Goal: Task Accomplishment & Management: Use online tool/utility

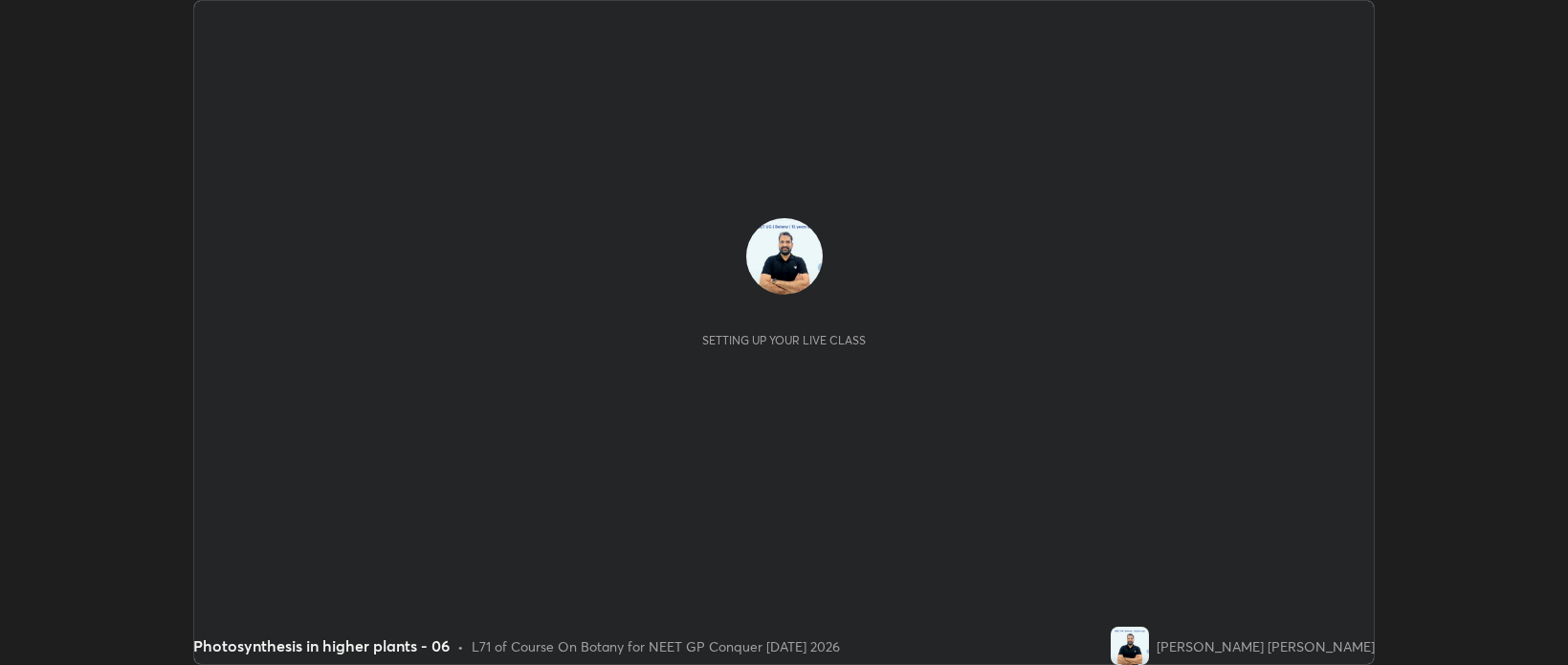
scroll to position [665, 1567]
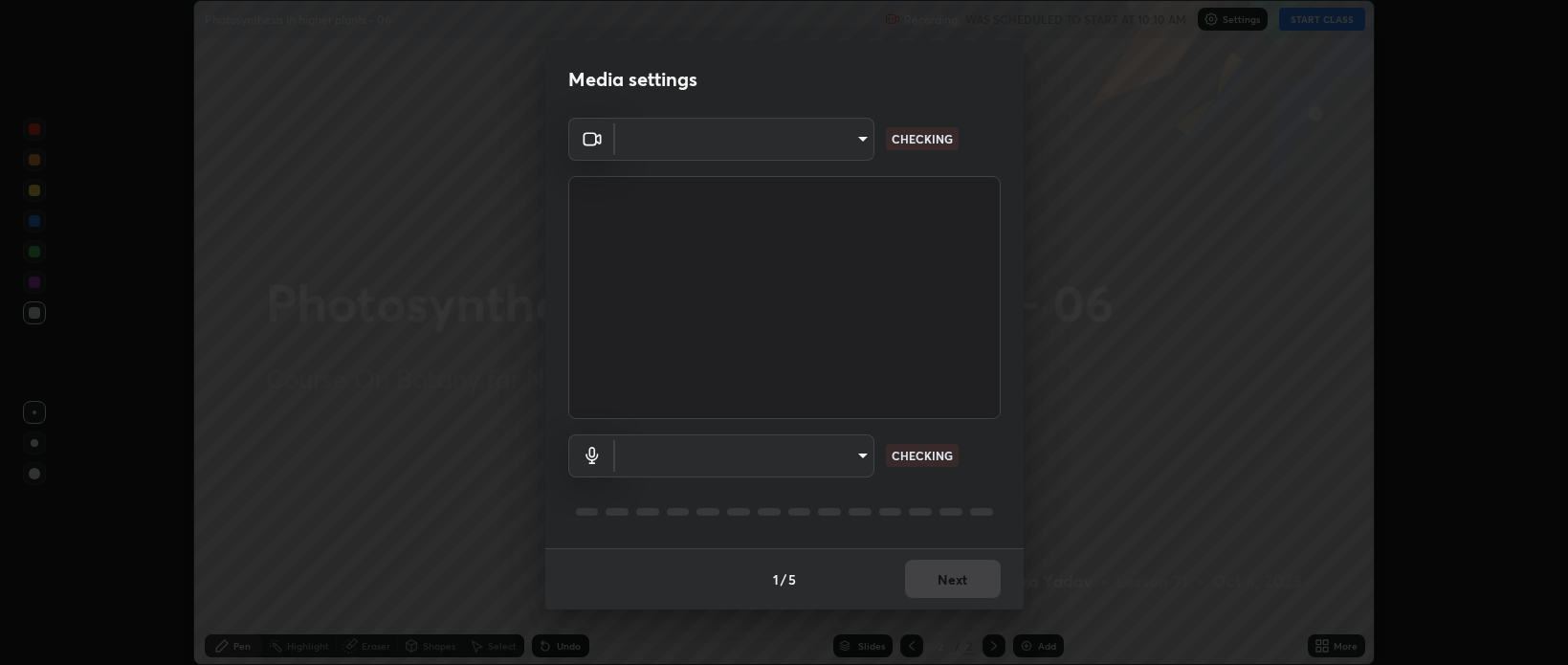
type input "bcb9d7dafccbd8d00e6ada9b6dd7e52ba20ca67bbbba0d0563dd421ab33f40a5"
type input "default"
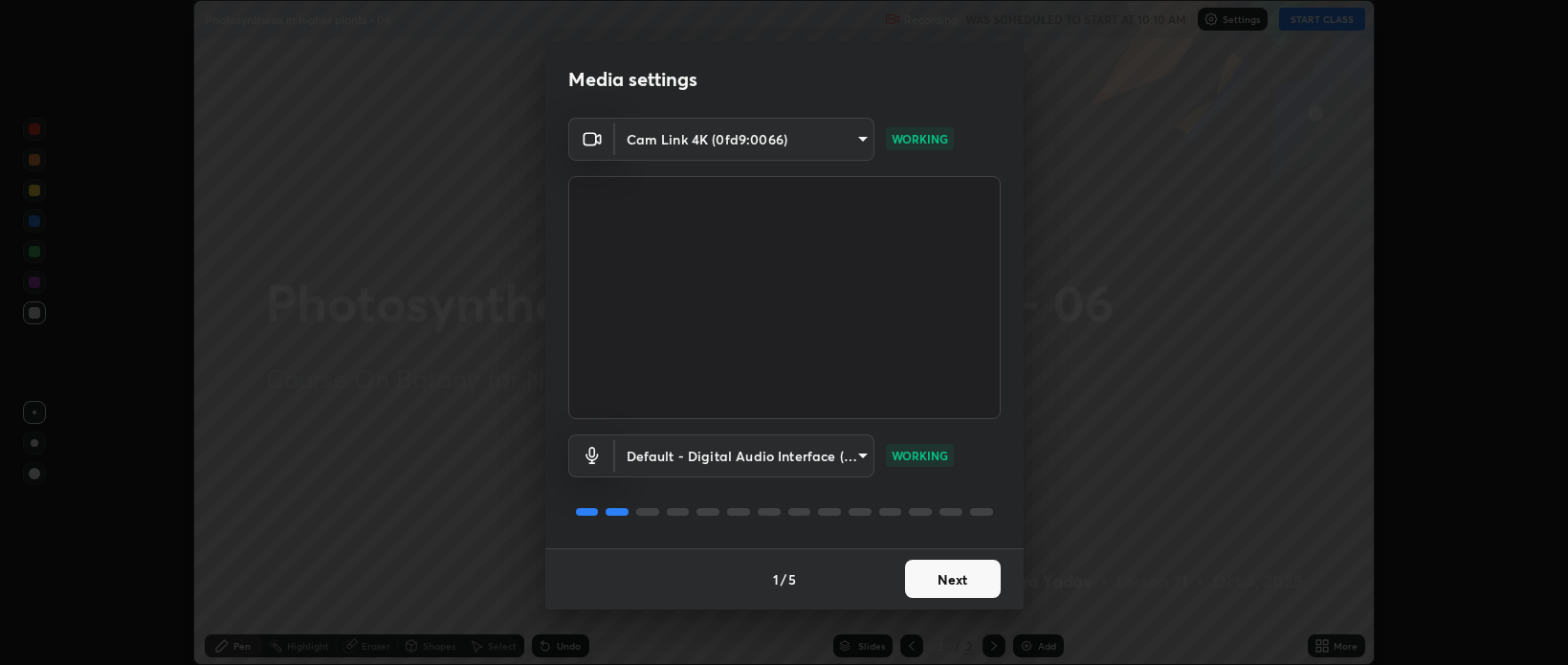
click at [932, 580] on button "Next" at bounding box center [952, 578] width 96 height 38
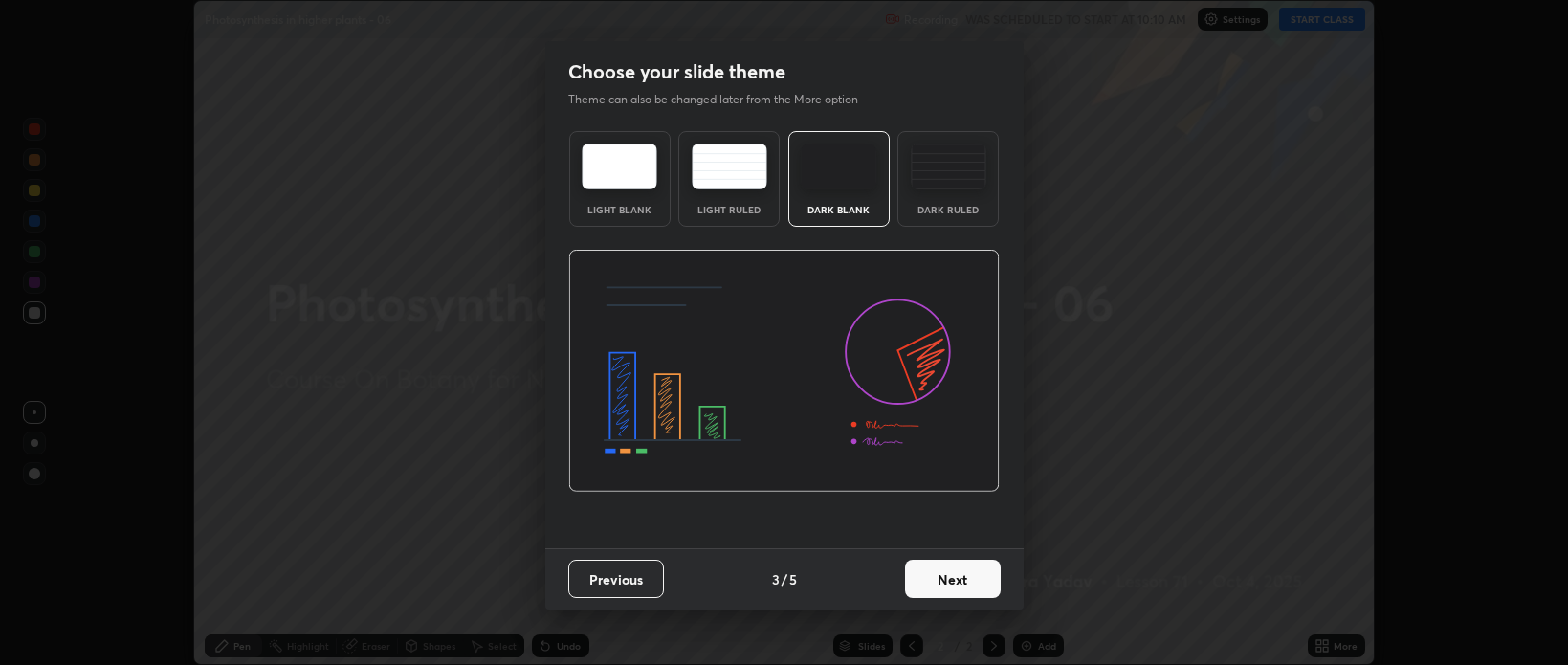
click at [947, 586] on button "Next" at bounding box center [952, 578] width 96 height 38
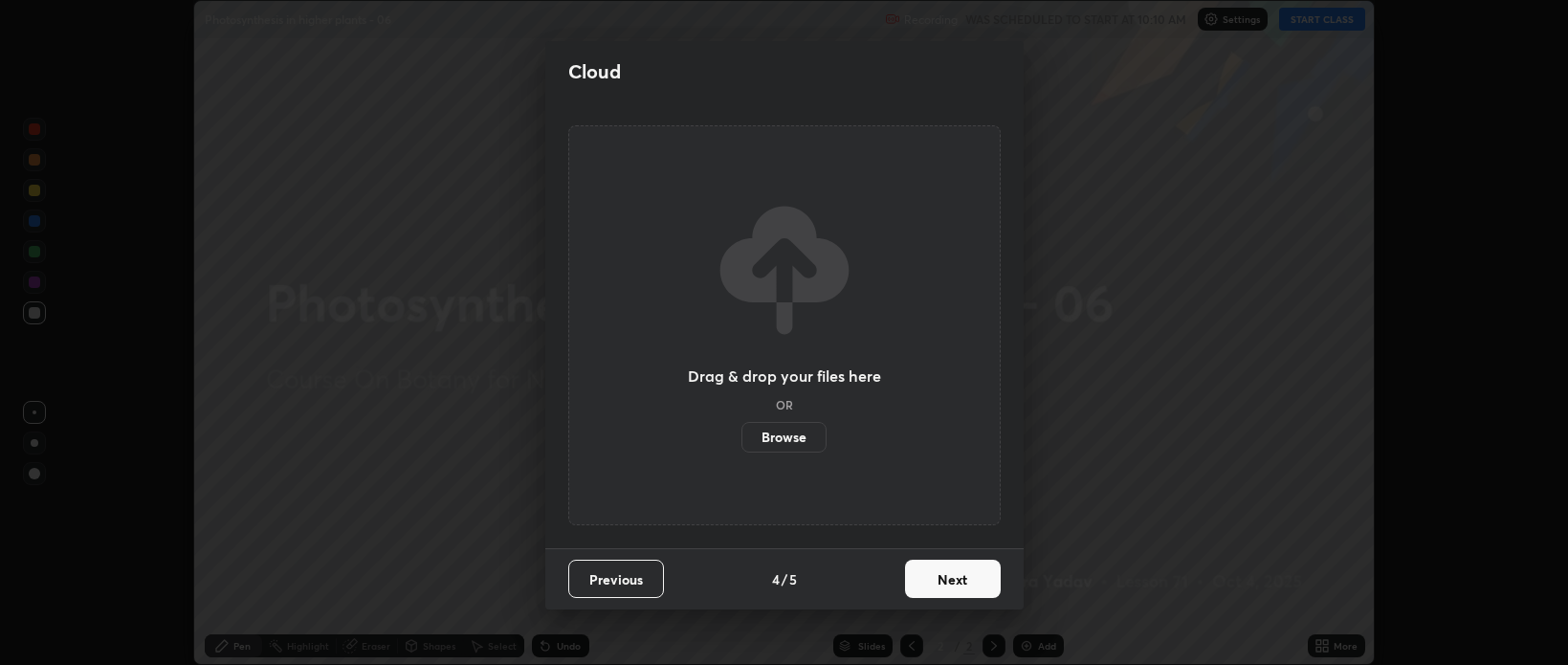
click at [956, 589] on button "Next" at bounding box center [952, 578] width 96 height 38
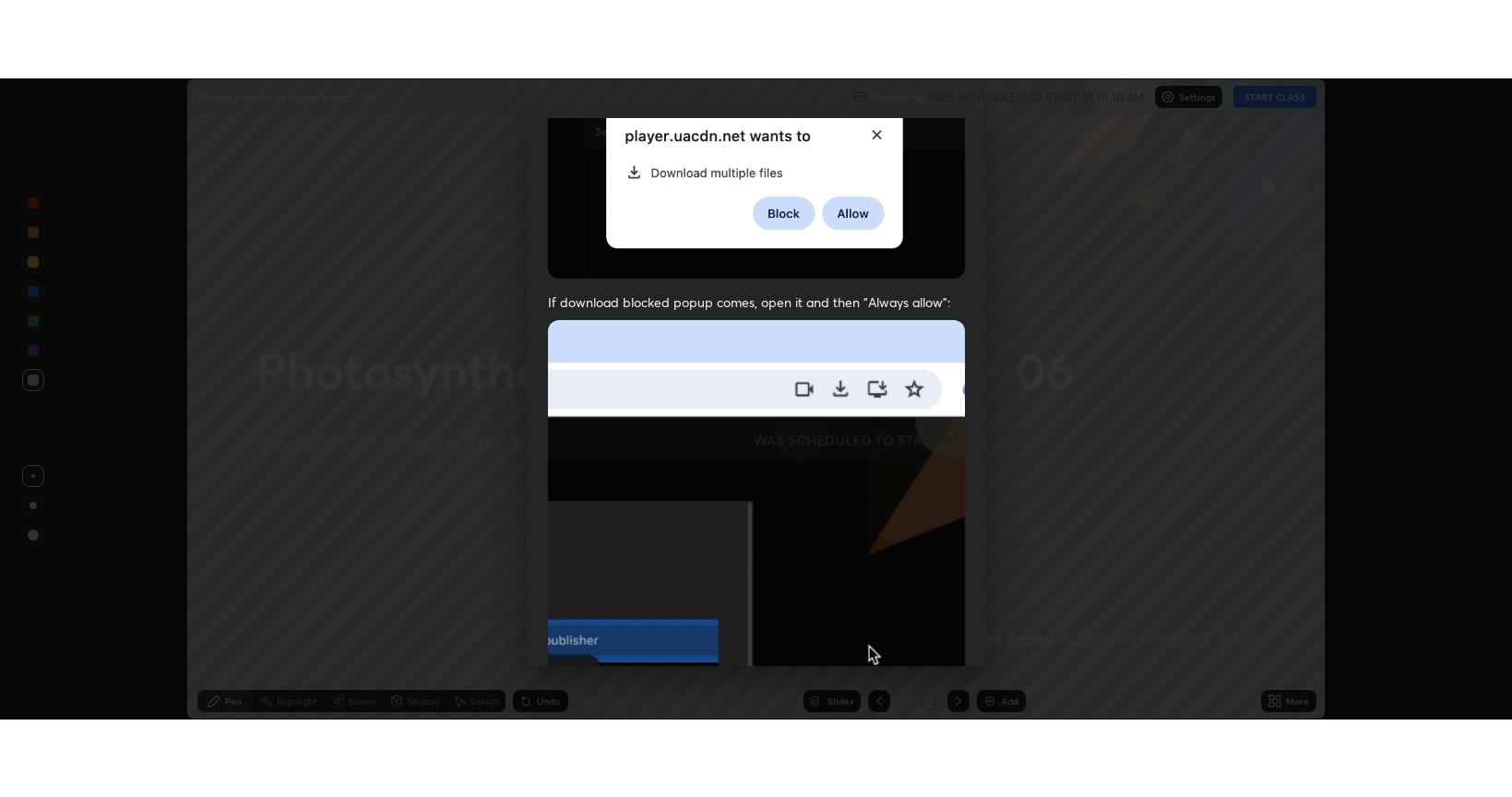
scroll to position [373, 0]
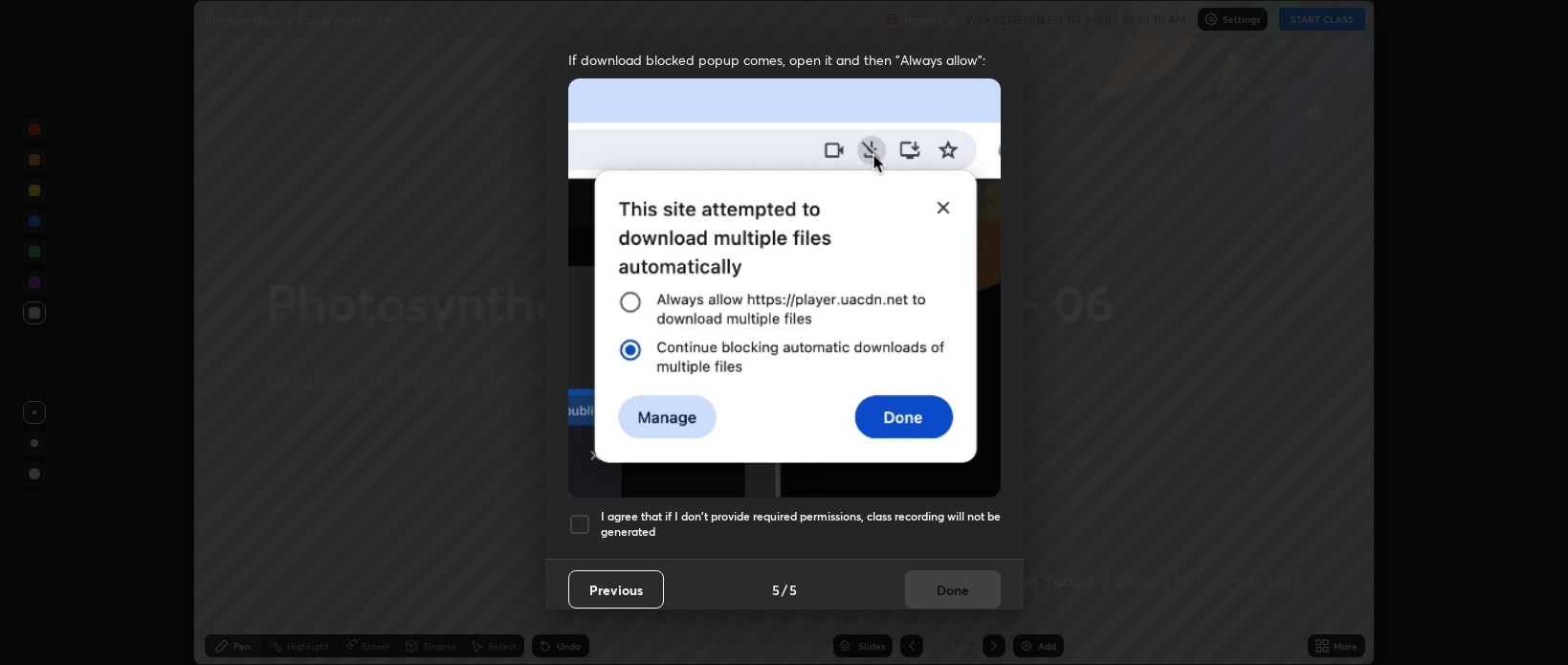
click at [582, 512] on div at bounding box center [579, 523] width 23 height 23
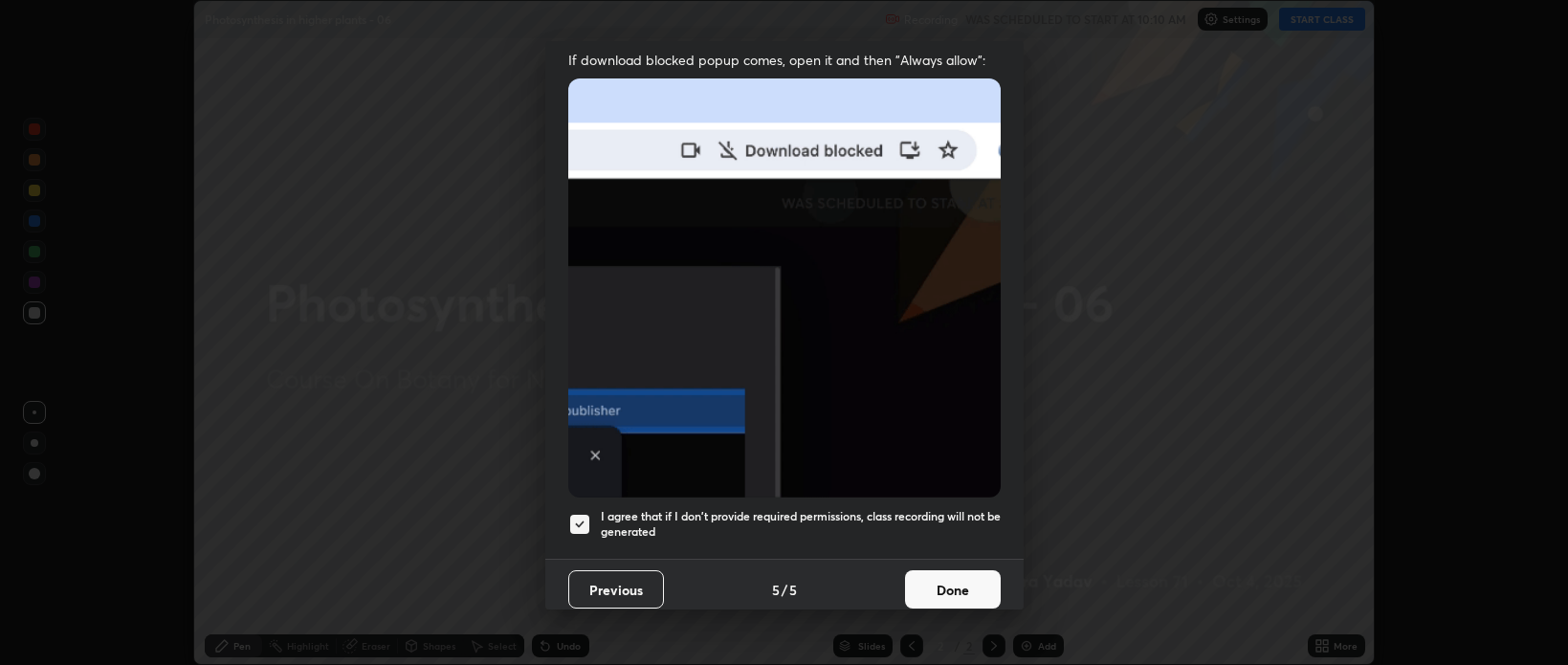
click at [918, 580] on button "Done" at bounding box center [952, 588] width 96 height 38
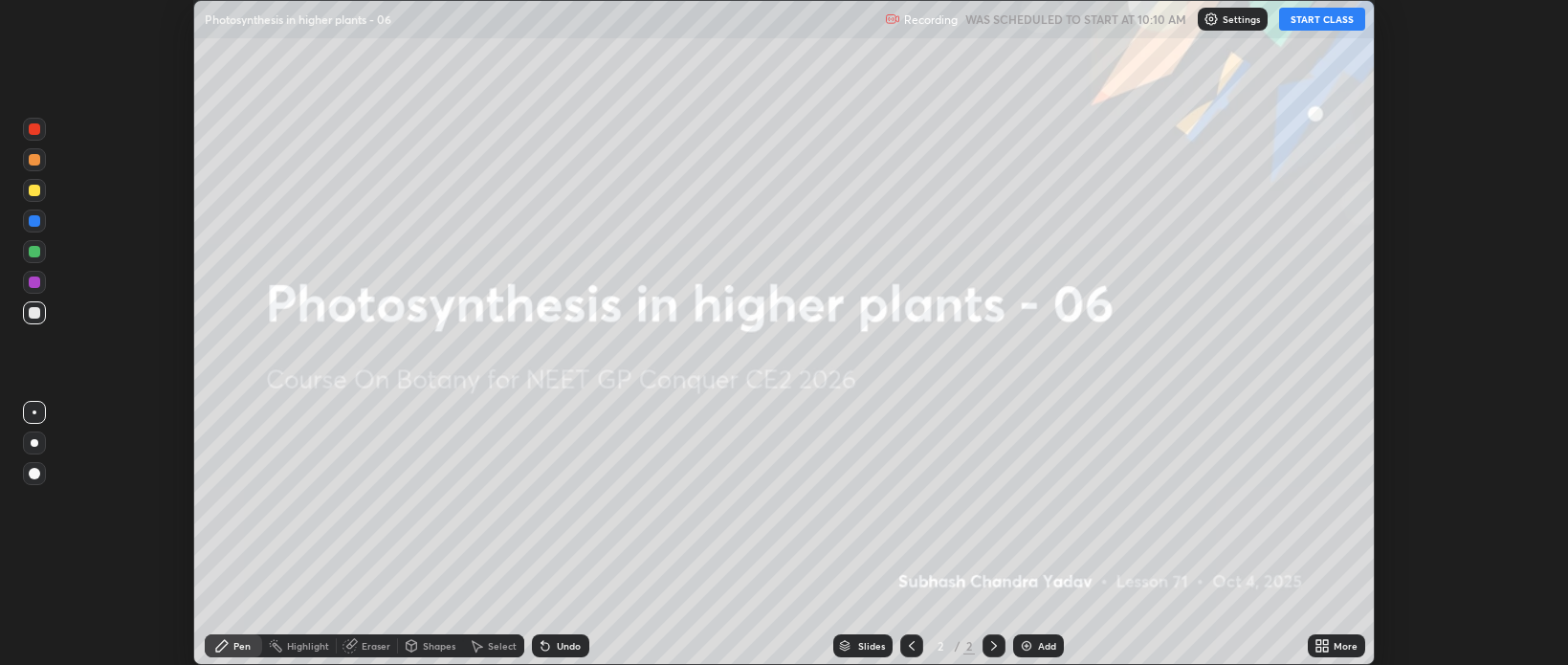
click at [1307, 26] on button "START CLASS" at bounding box center [1322, 19] width 86 height 23
click at [1029, 642] on img at bounding box center [1027, 645] width 16 height 16
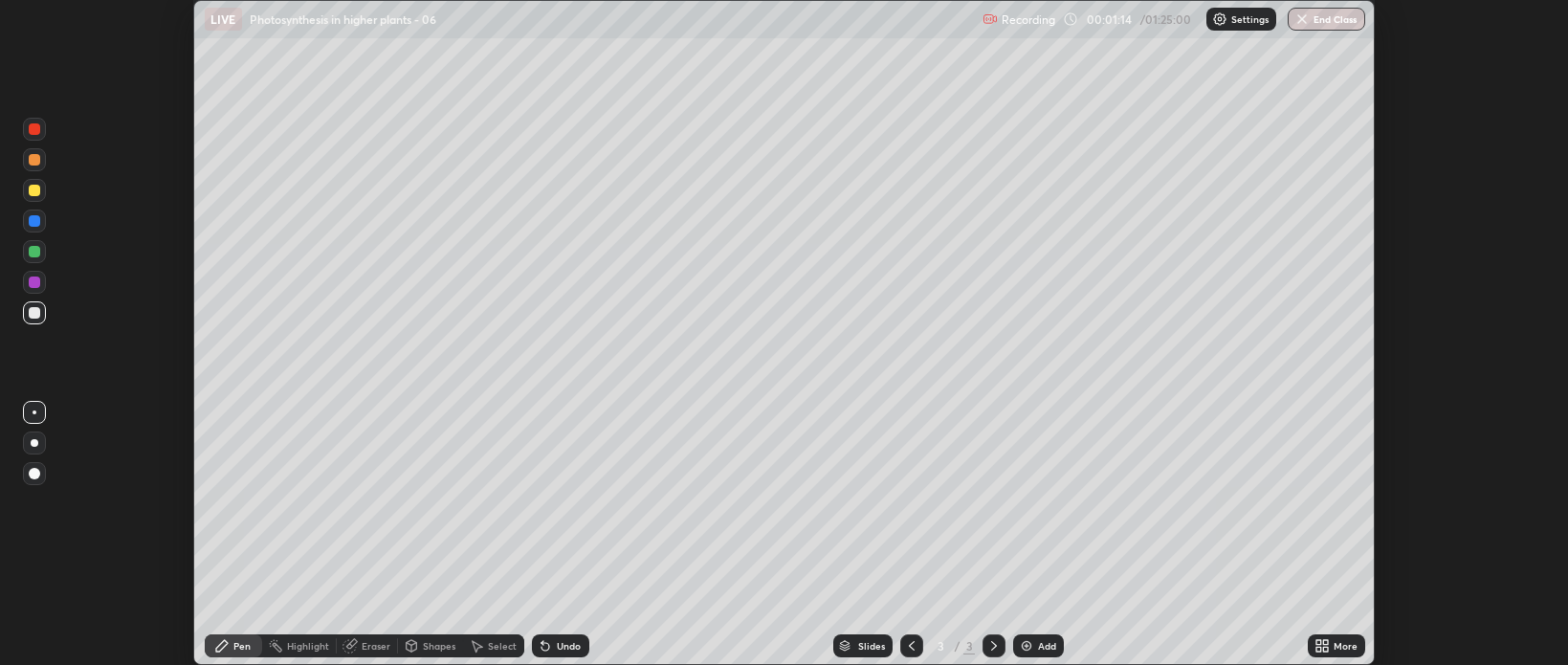
click at [33, 193] on div at bounding box center [34, 190] width 12 height 12
click at [34, 255] on div at bounding box center [34, 251] width 12 height 12
click at [27, 315] on div at bounding box center [34, 312] width 23 height 23
click at [35, 249] on div at bounding box center [34, 251] width 12 height 12
click at [30, 195] on div at bounding box center [34, 190] width 12 height 12
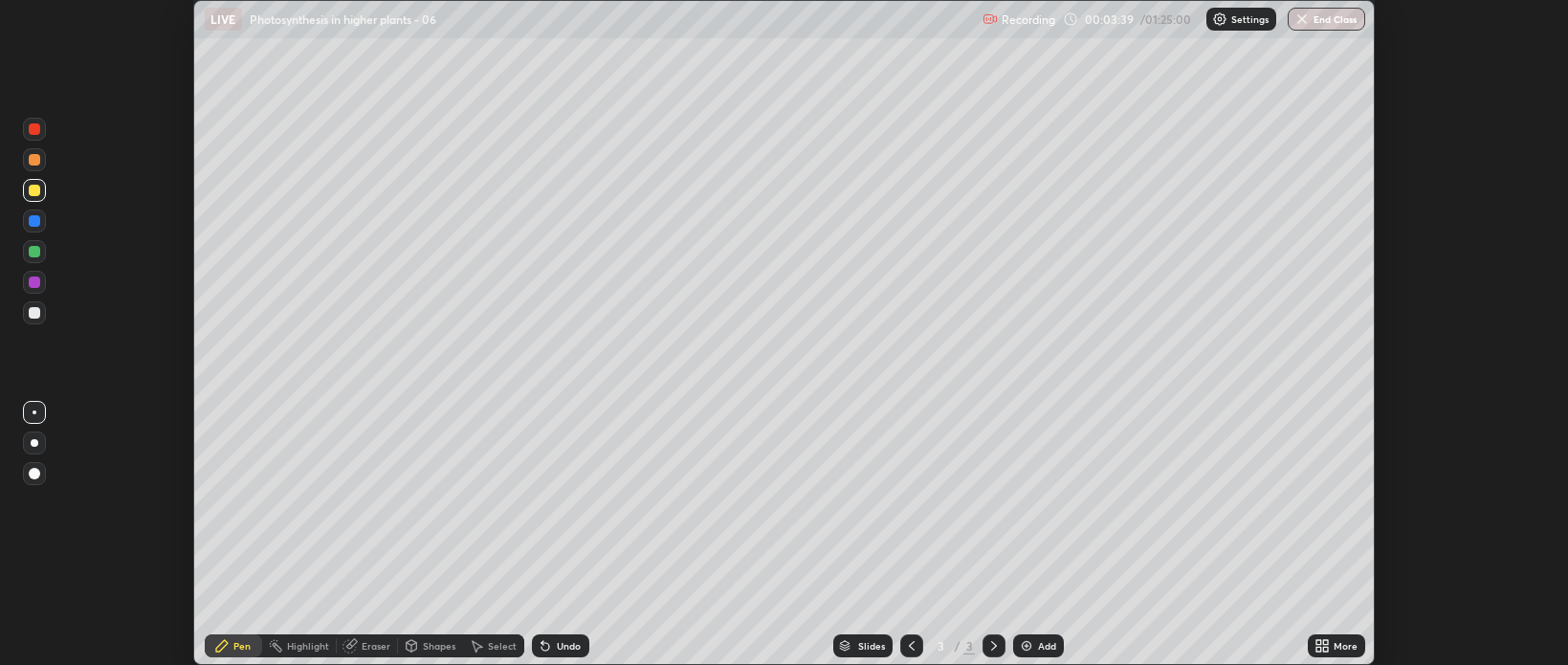
click at [34, 469] on div at bounding box center [34, 474] width 12 height 12
click at [364, 650] on div "Eraser" at bounding box center [375, 645] width 29 height 10
click at [34, 410] on div at bounding box center [34, 412] width 4 height 4
click at [232, 644] on div "Pen" at bounding box center [234, 644] width 57 height 23
click at [33, 314] on div at bounding box center [34, 313] width 12 height 12
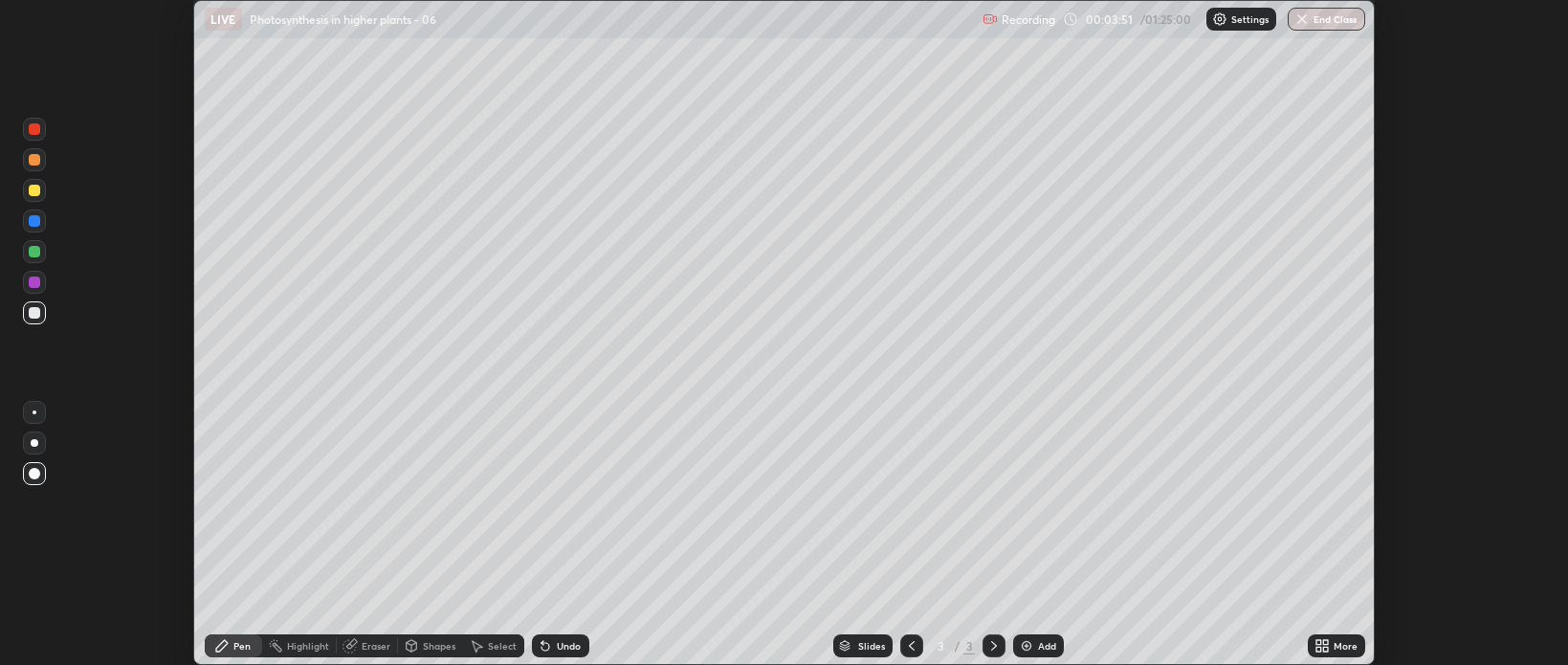
click at [34, 413] on div at bounding box center [34, 412] width 4 height 4
click at [30, 287] on div at bounding box center [34, 282] width 12 height 12
click at [34, 154] on div at bounding box center [34, 159] width 23 height 23
click at [34, 196] on div at bounding box center [34, 190] width 12 height 12
click at [32, 163] on div at bounding box center [34, 160] width 12 height 12
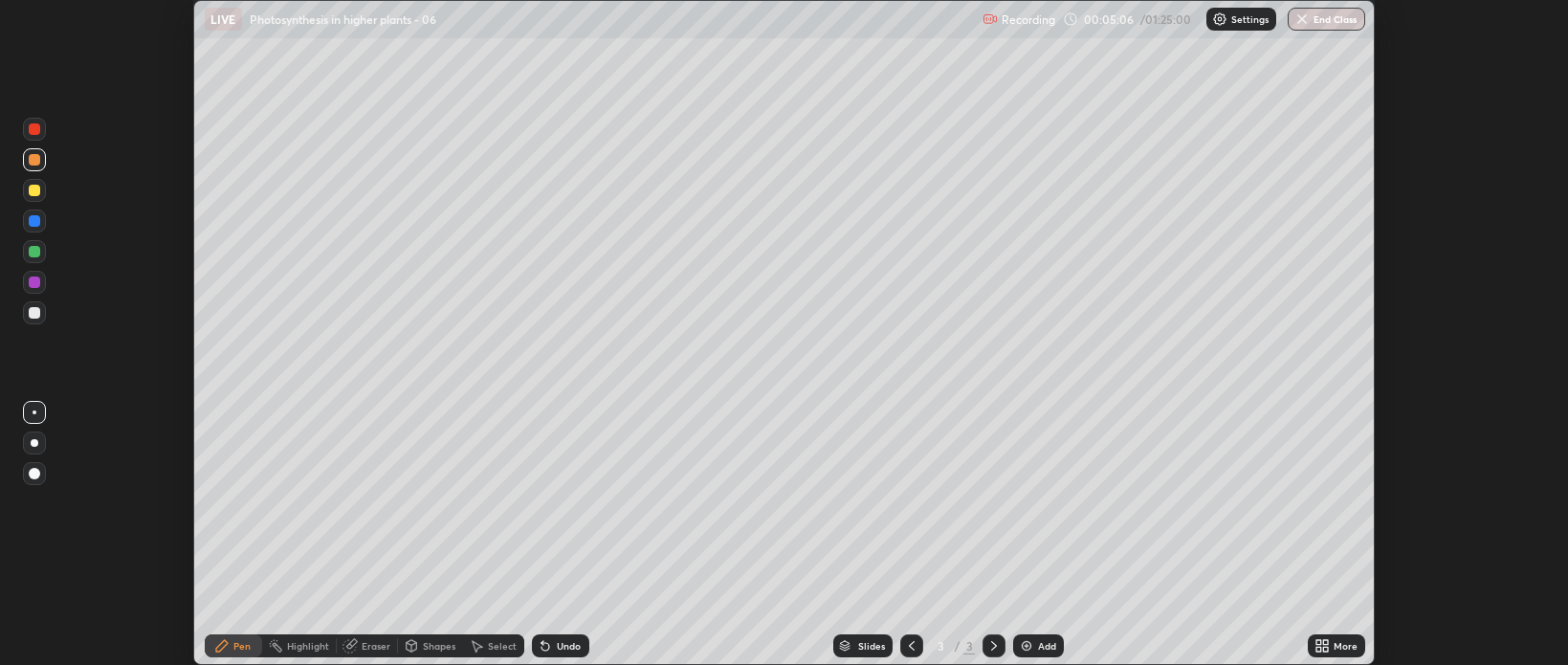
click at [34, 316] on div at bounding box center [34, 313] width 12 height 12
click at [34, 161] on div at bounding box center [34, 160] width 12 height 12
click at [33, 193] on div at bounding box center [34, 190] width 12 height 12
click at [30, 314] on div at bounding box center [34, 313] width 12 height 12
click at [366, 647] on div "Eraser" at bounding box center [375, 645] width 29 height 10
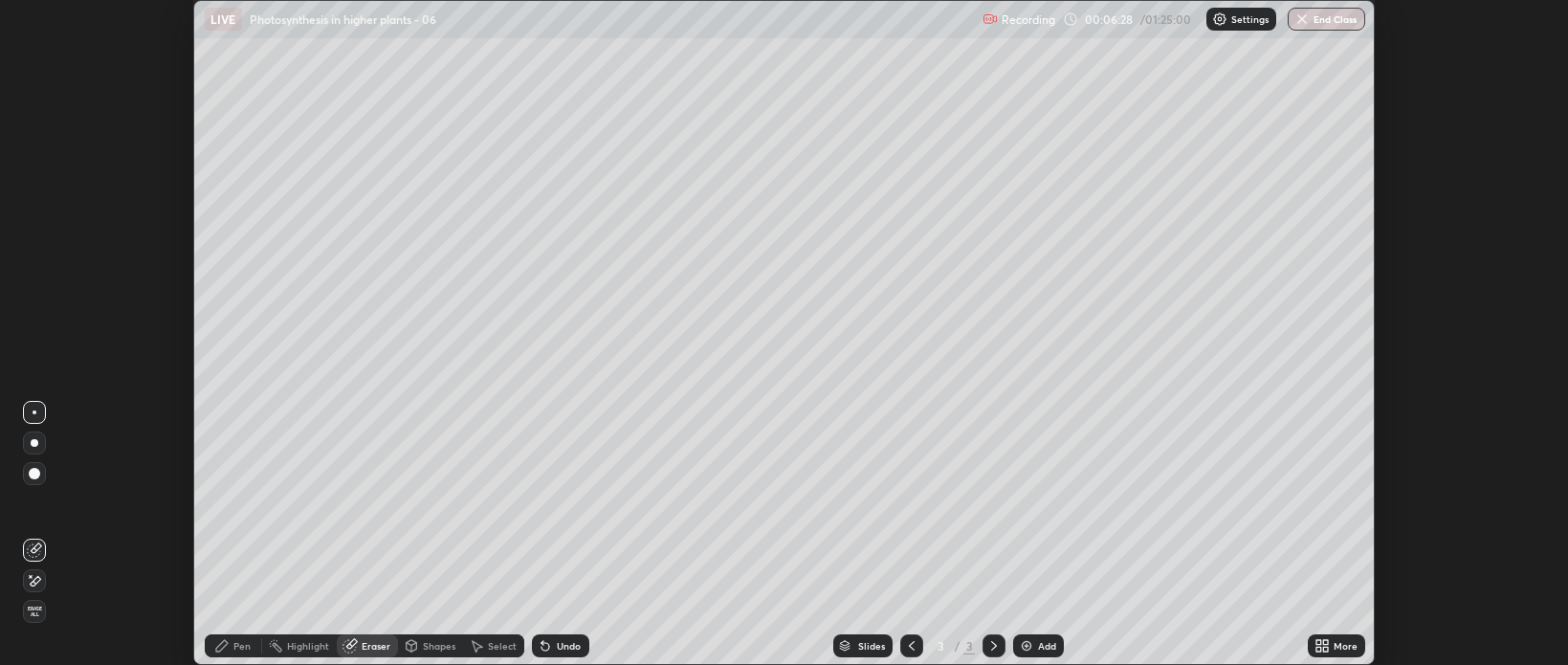
click at [237, 644] on div "Pen" at bounding box center [241, 645] width 17 height 10
click at [33, 126] on div at bounding box center [34, 129] width 12 height 12
click at [36, 187] on div at bounding box center [34, 190] width 12 height 12
click at [37, 160] on div at bounding box center [34, 160] width 12 height 12
click at [32, 190] on div at bounding box center [34, 190] width 12 height 12
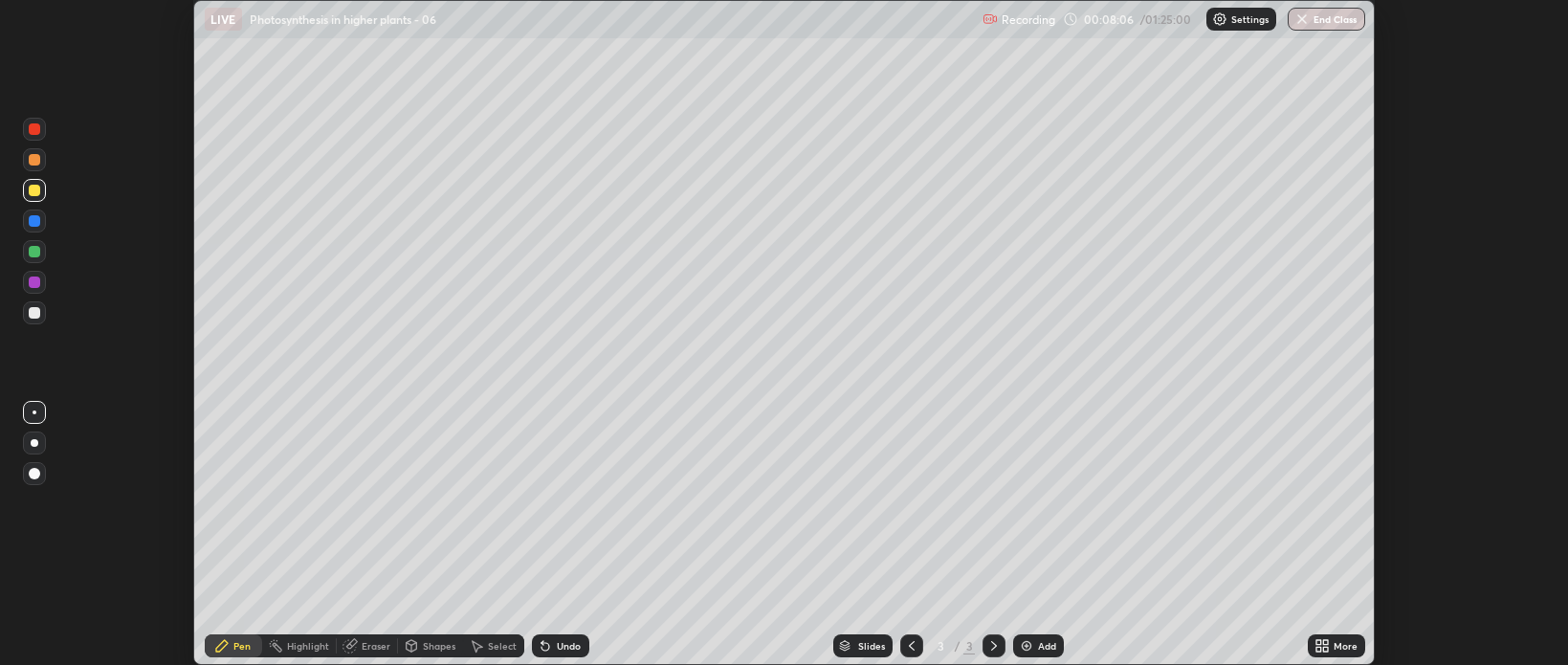
click at [377, 641] on div "Eraser" at bounding box center [375, 645] width 29 height 10
click at [242, 644] on div "Pen" at bounding box center [241, 645] width 17 height 10
click at [370, 647] on div "Eraser" at bounding box center [375, 645] width 29 height 10
click at [226, 643] on icon at bounding box center [222, 645] width 12 height 12
click at [33, 129] on div at bounding box center [34, 129] width 12 height 12
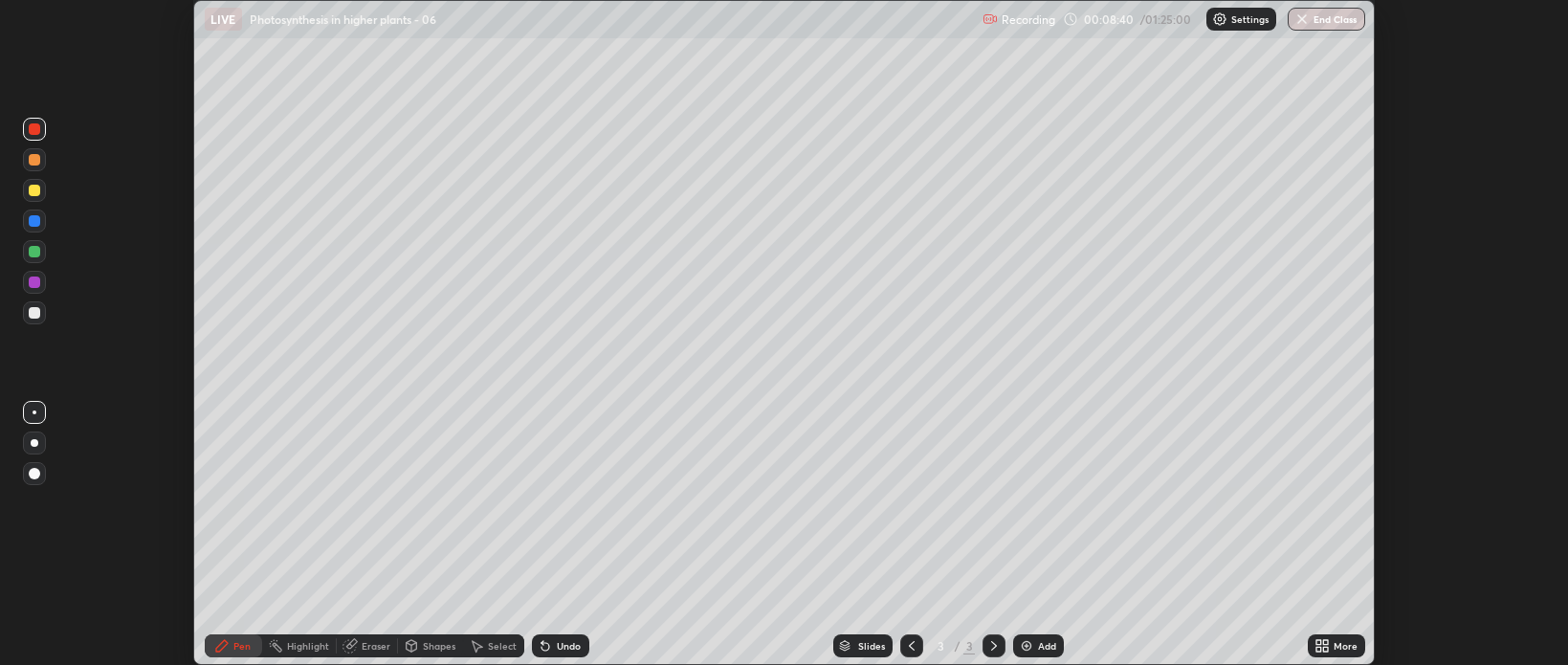
click at [34, 192] on div at bounding box center [34, 190] width 12 height 12
click at [33, 161] on div at bounding box center [34, 160] width 12 height 12
click at [36, 162] on div at bounding box center [34, 160] width 12 height 12
click at [34, 314] on div at bounding box center [34, 313] width 12 height 12
click at [35, 131] on div at bounding box center [34, 129] width 12 height 12
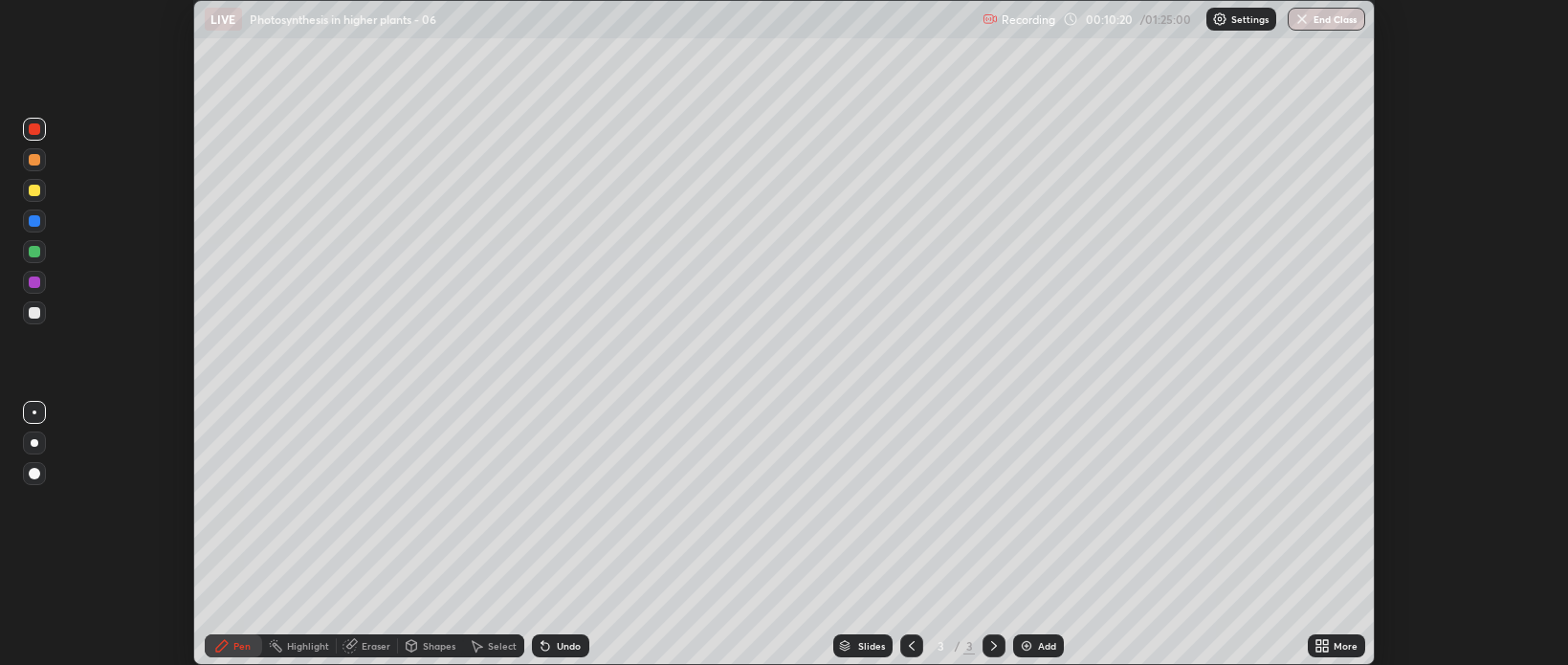
click at [34, 249] on div at bounding box center [34, 251] width 12 height 12
click at [34, 316] on div at bounding box center [34, 313] width 12 height 12
click at [1318, 644] on icon at bounding box center [1318, 641] width 5 height 5
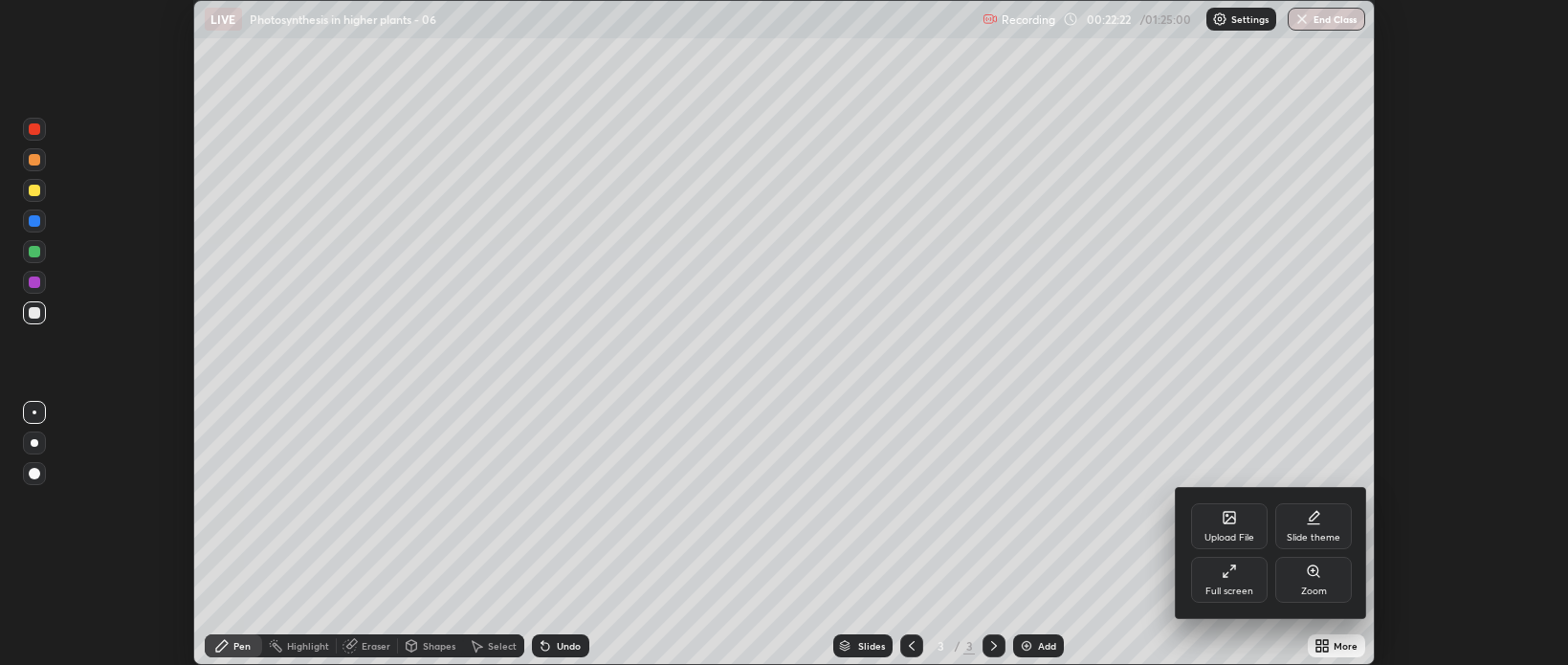
click at [1222, 579] on div "Full screen" at bounding box center [1229, 579] width 77 height 46
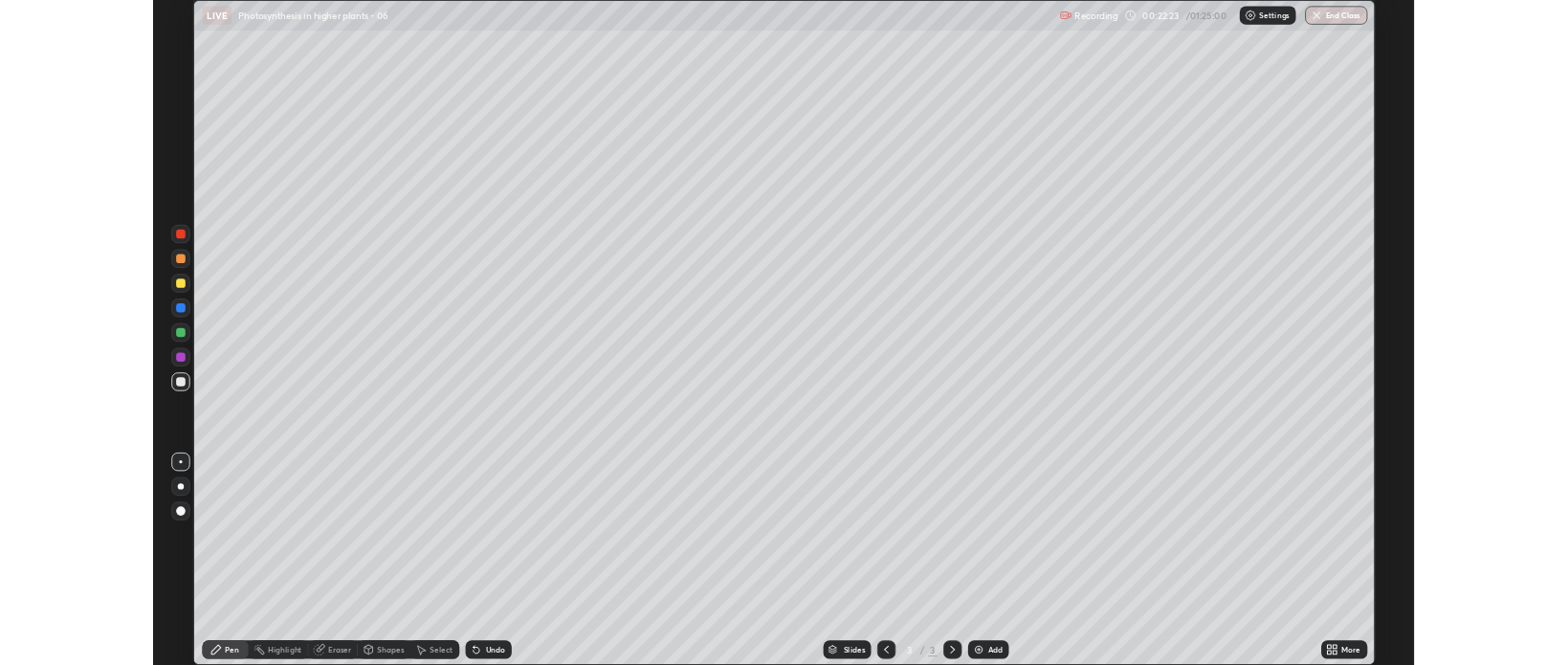
scroll to position [827, 1568]
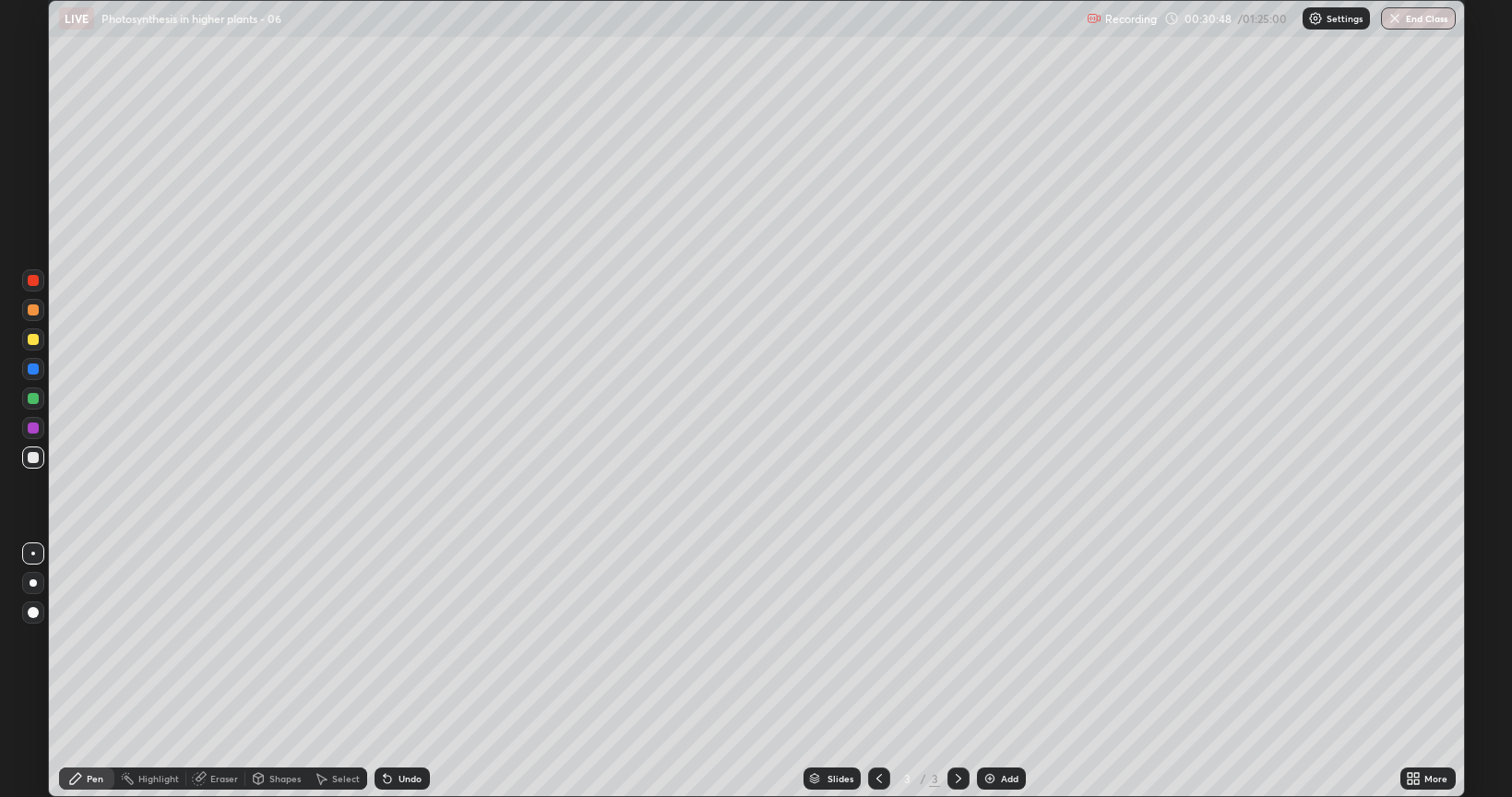
click at [986, 640] on img at bounding box center [990, 778] width 15 height 15
click at [32, 343] on div at bounding box center [33, 339] width 11 height 11
click at [231, 640] on div "Eraser" at bounding box center [223, 778] width 28 height 9
click at [105, 640] on div "Pen" at bounding box center [86, 778] width 55 height 22
click at [30, 459] on div at bounding box center [33, 458] width 11 height 11
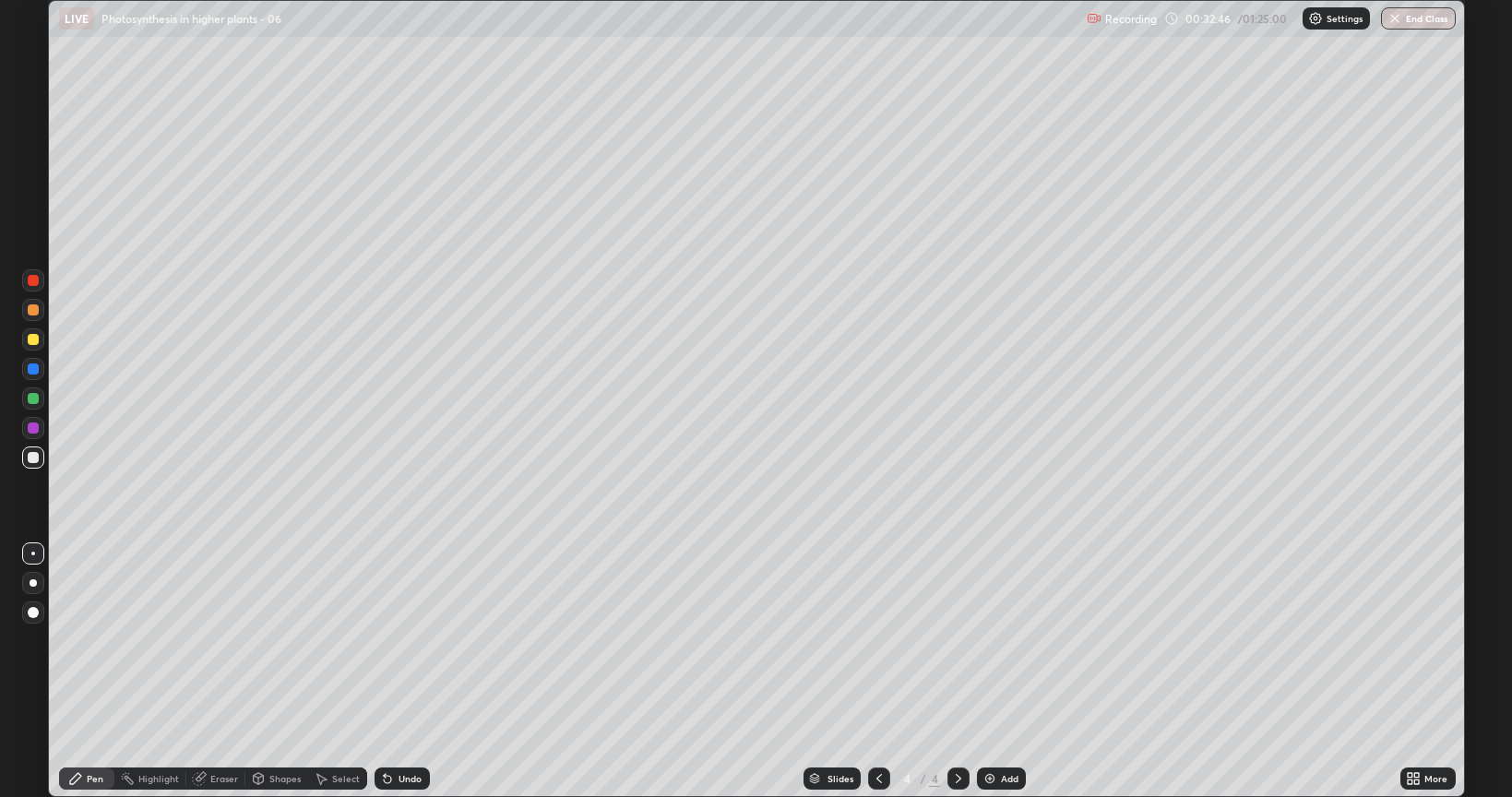
click at [34, 395] on div at bounding box center [33, 398] width 11 height 11
click at [33, 314] on div at bounding box center [33, 310] width 11 height 11
click at [996, 640] on div "Add" at bounding box center [1001, 778] width 48 height 22
click at [1406, 640] on icon at bounding box center [1413, 778] width 15 height 15
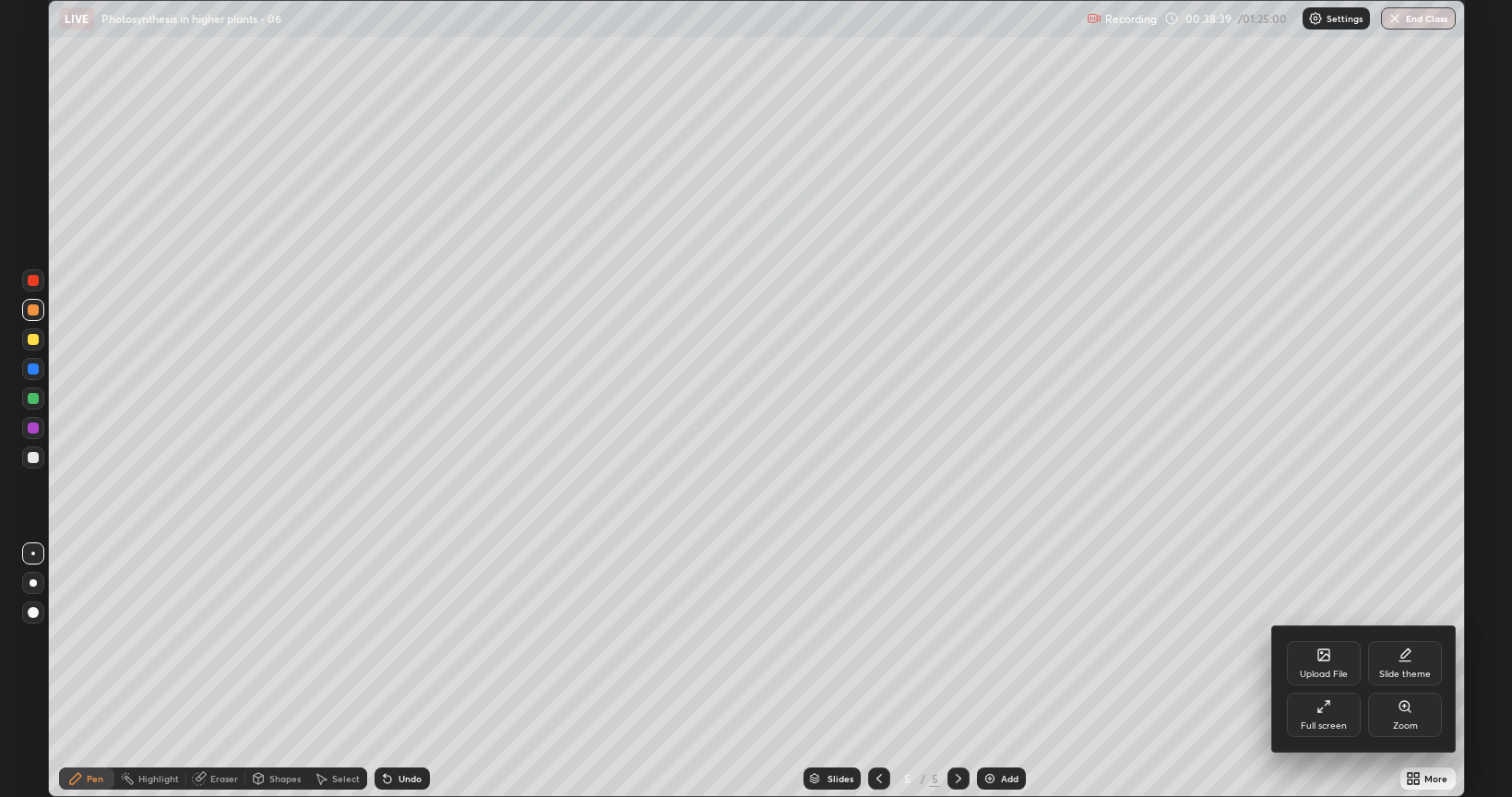
click at [1313, 640] on div "Full screen" at bounding box center [1324, 714] width 74 height 45
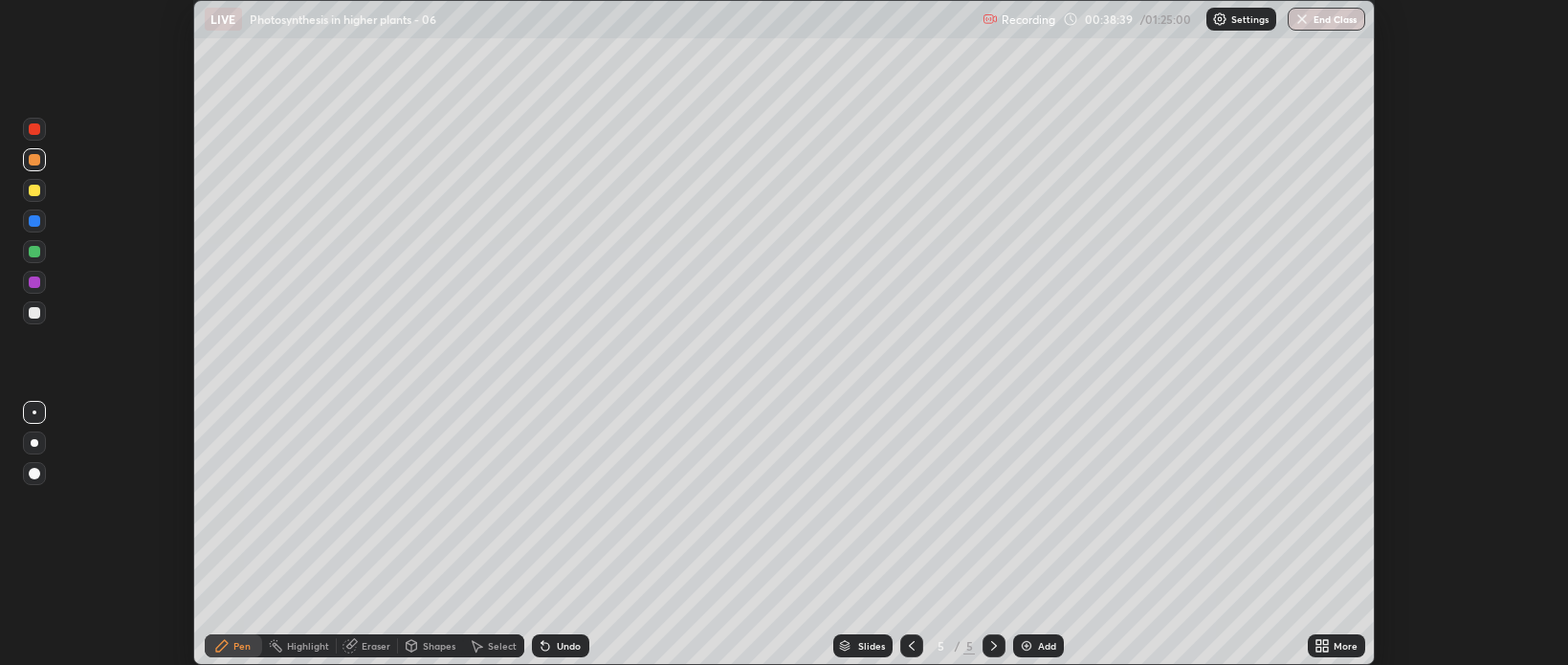
scroll to position [94953, 94085]
click at [1020, 648] on img at bounding box center [1027, 645] width 16 height 16
click at [34, 312] on div at bounding box center [34, 313] width 12 height 12
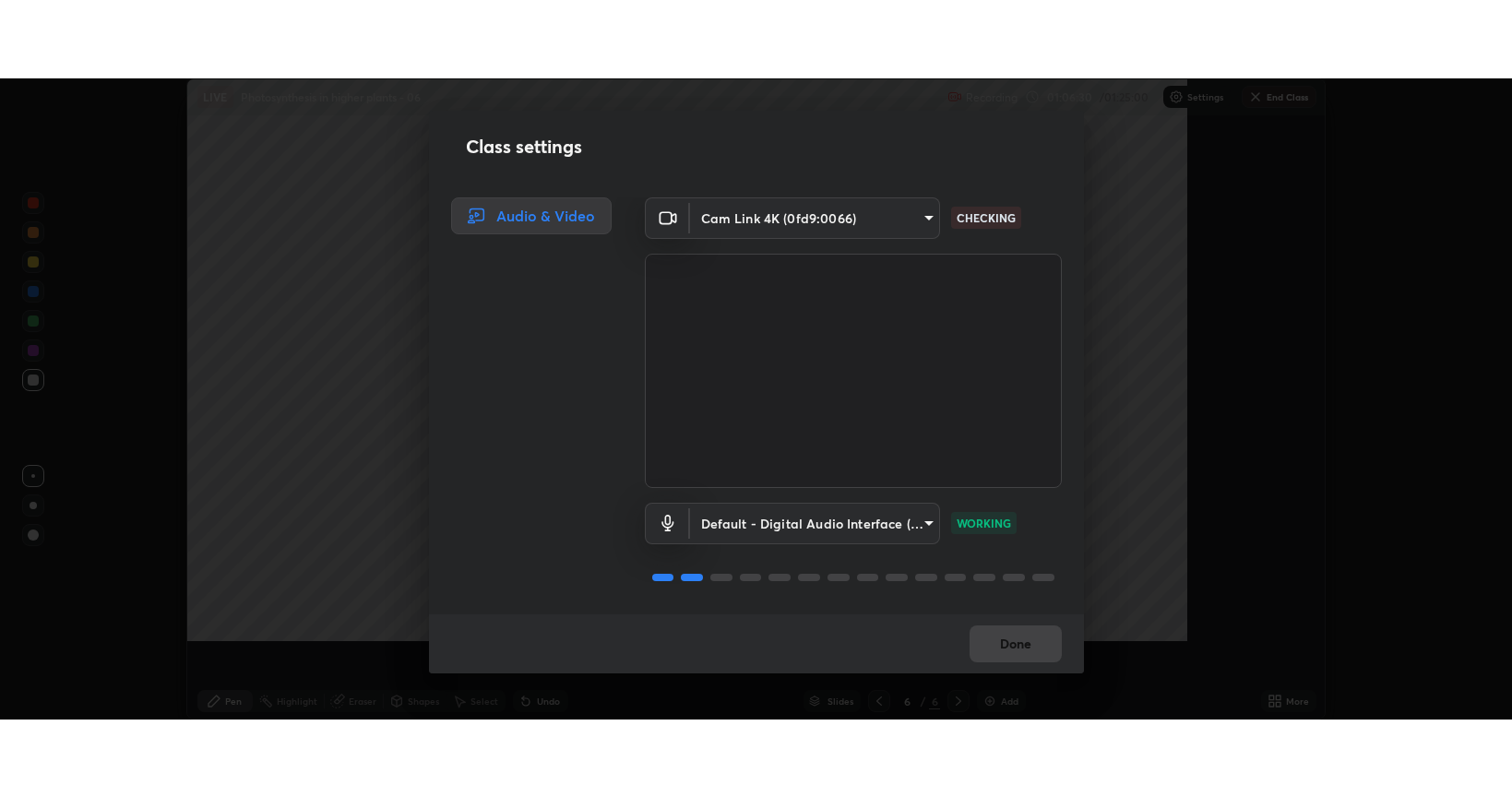
scroll to position [641, 1512]
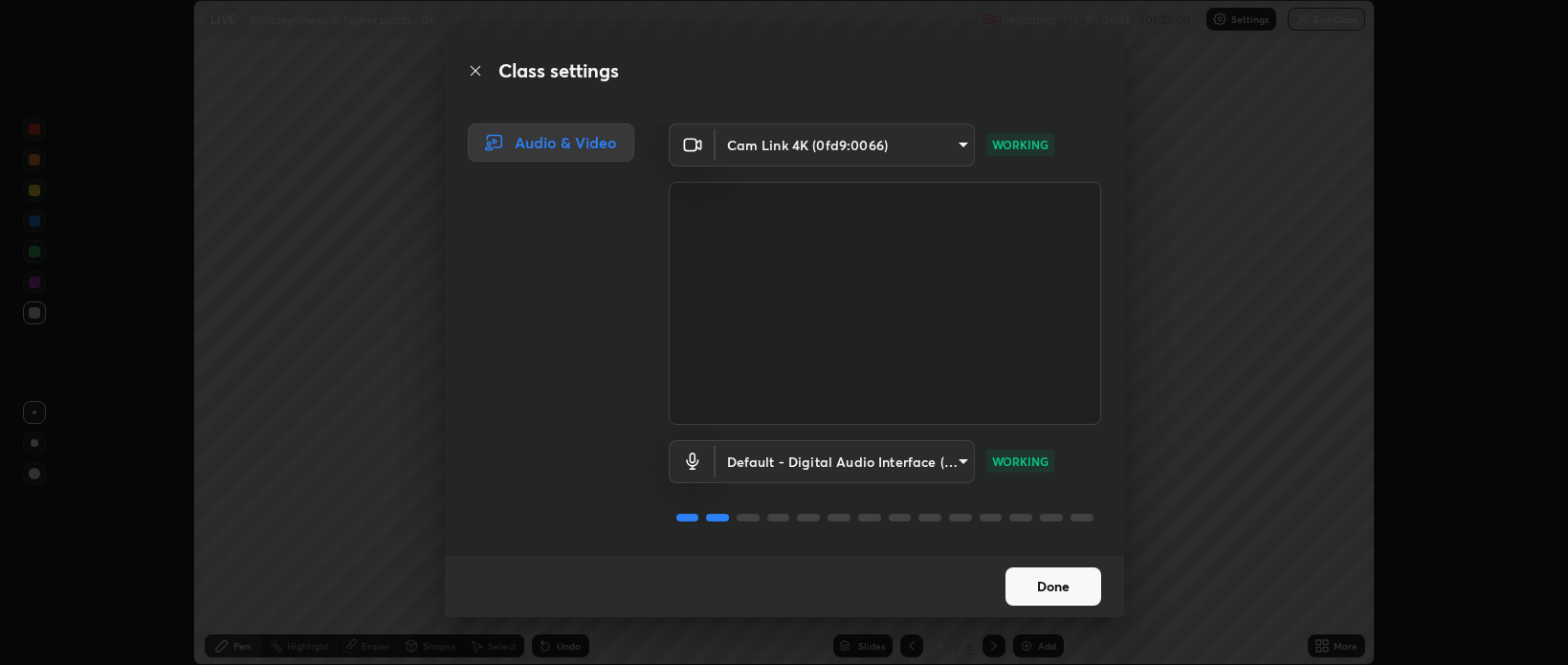
click at [1085, 575] on button "Done" at bounding box center [1053, 586] width 96 height 38
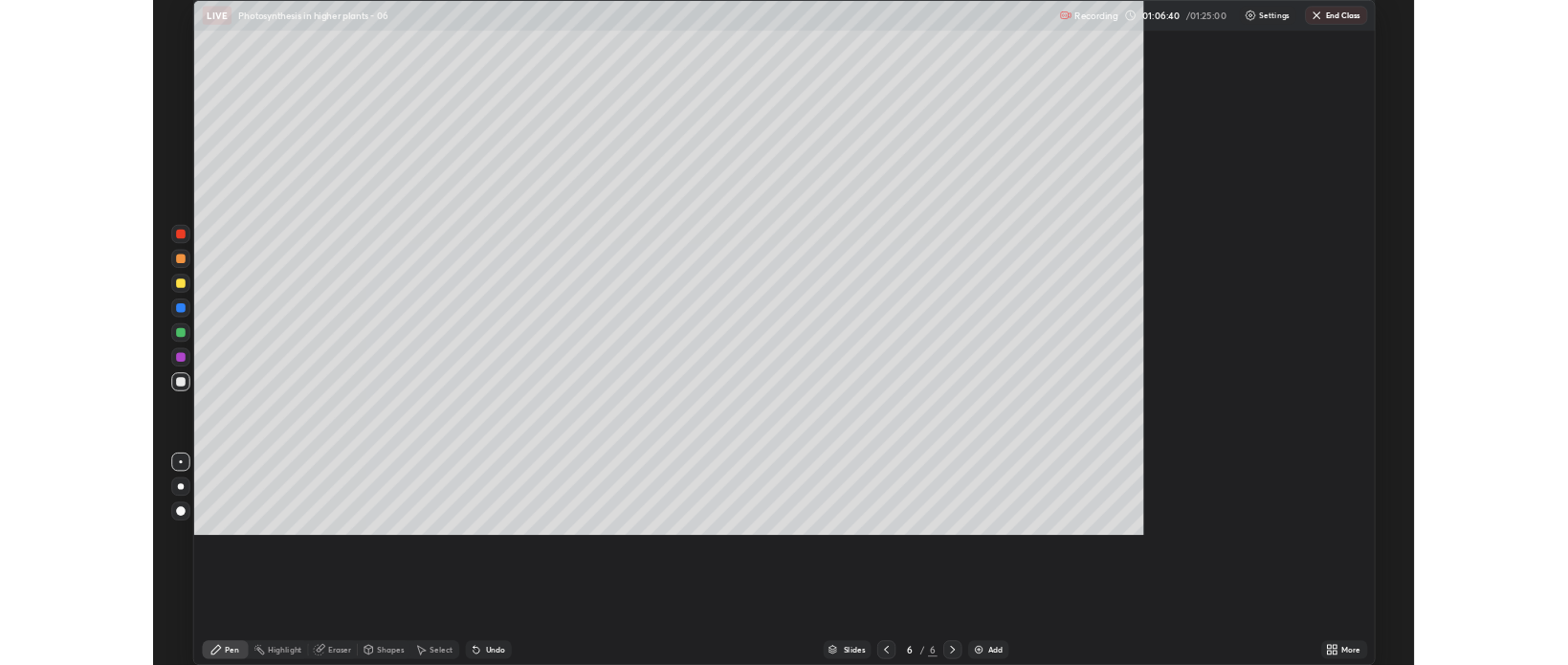
scroll to position [827, 1568]
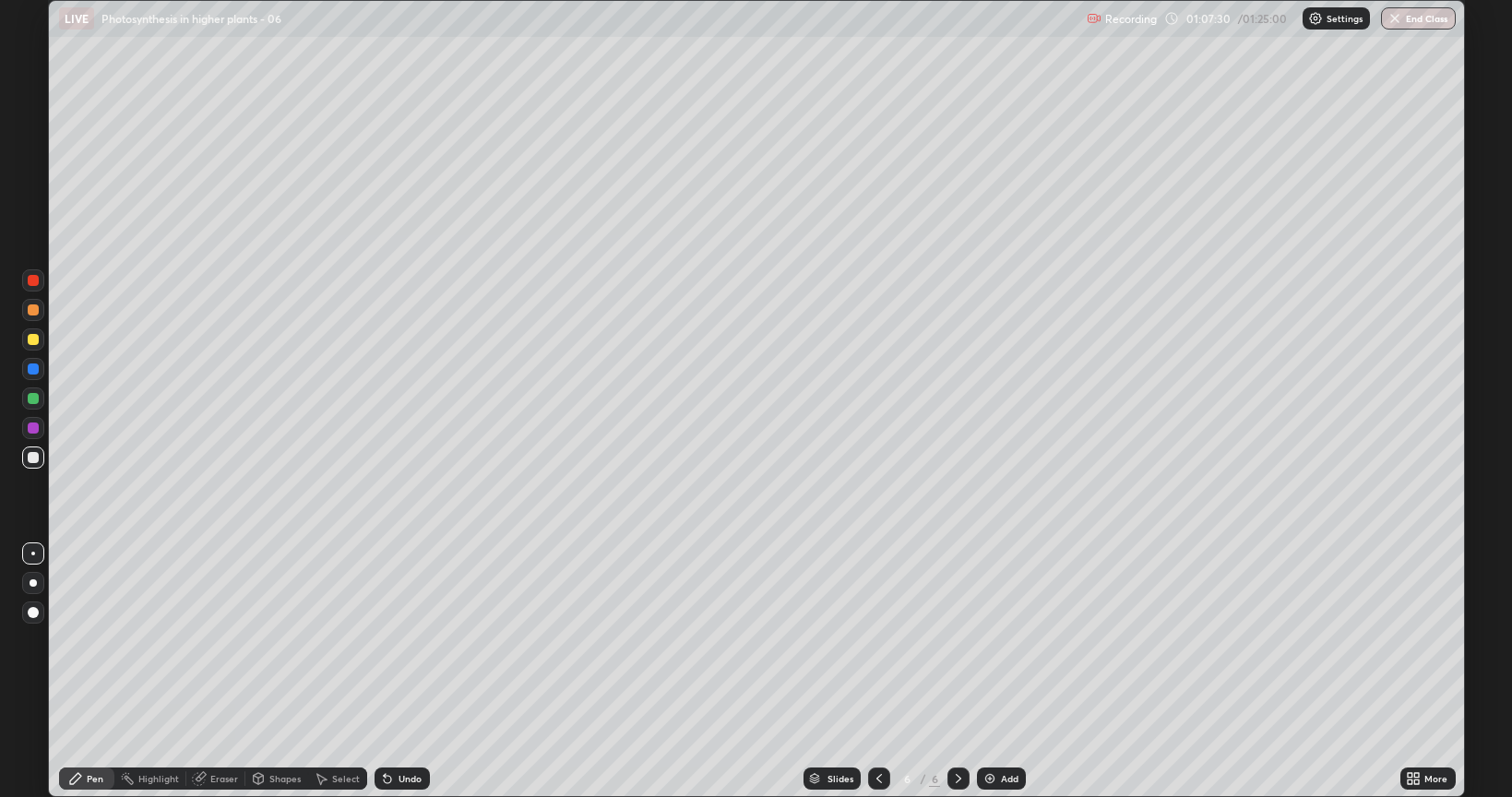
click at [1411, 640] on icon at bounding box center [1409, 774] width 5 height 5
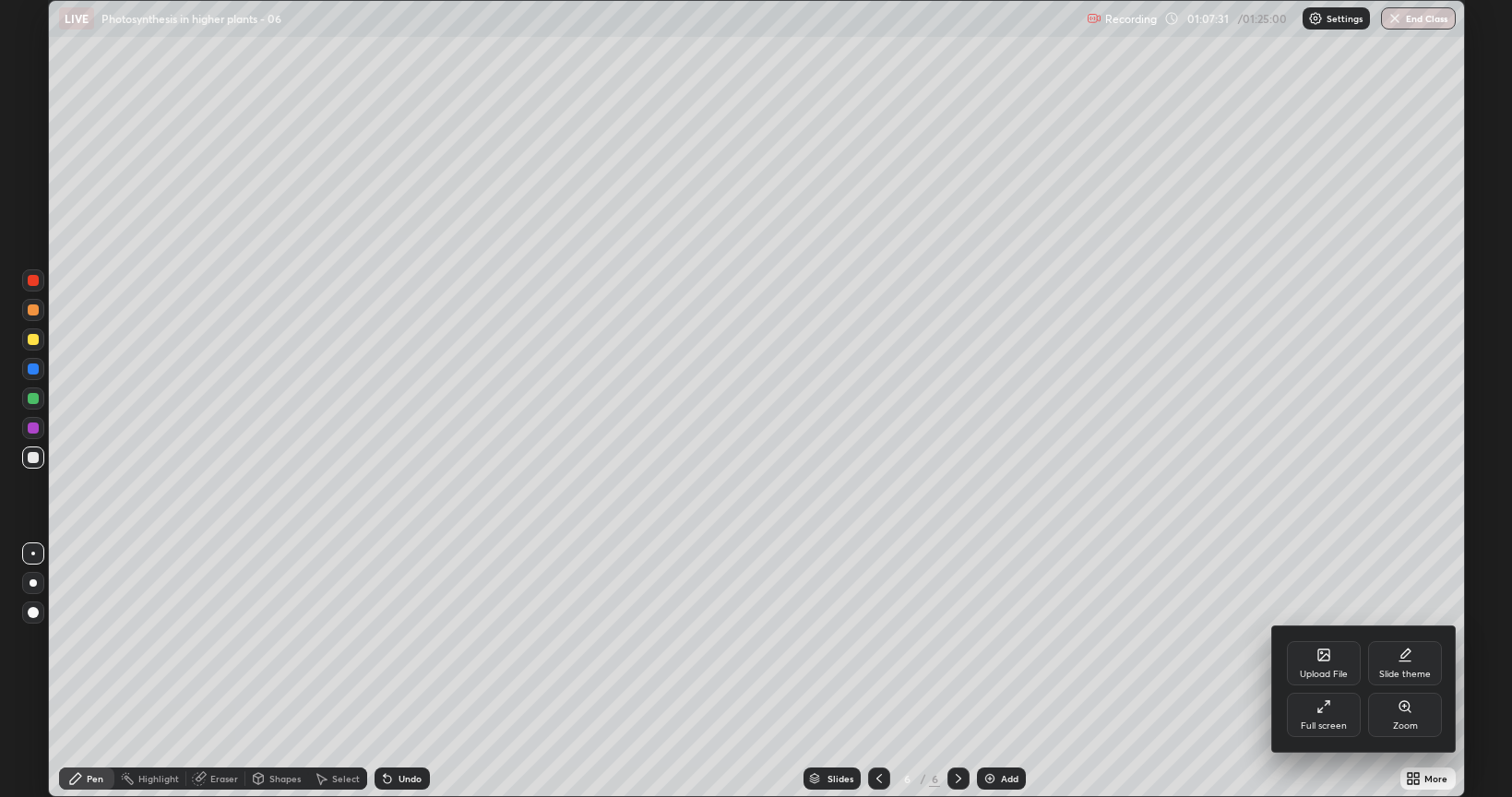
click at [1324, 640] on icon at bounding box center [1324, 707] width 15 height 15
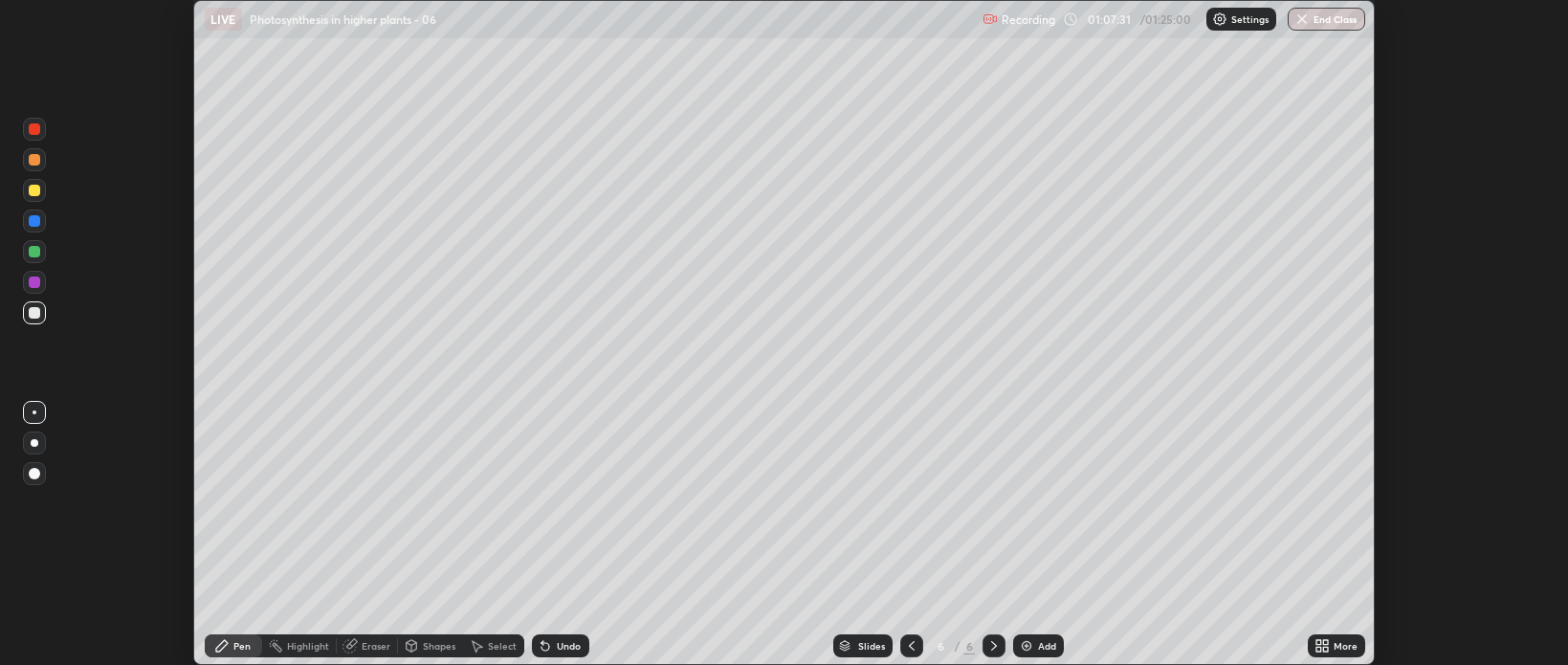
scroll to position [94953, 94085]
click at [31, 186] on div at bounding box center [34, 190] width 12 height 12
click at [35, 250] on div at bounding box center [34, 251] width 12 height 12
click at [1024, 651] on img at bounding box center [1027, 645] width 16 height 16
click at [34, 186] on div at bounding box center [34, 190] width 12 height 12
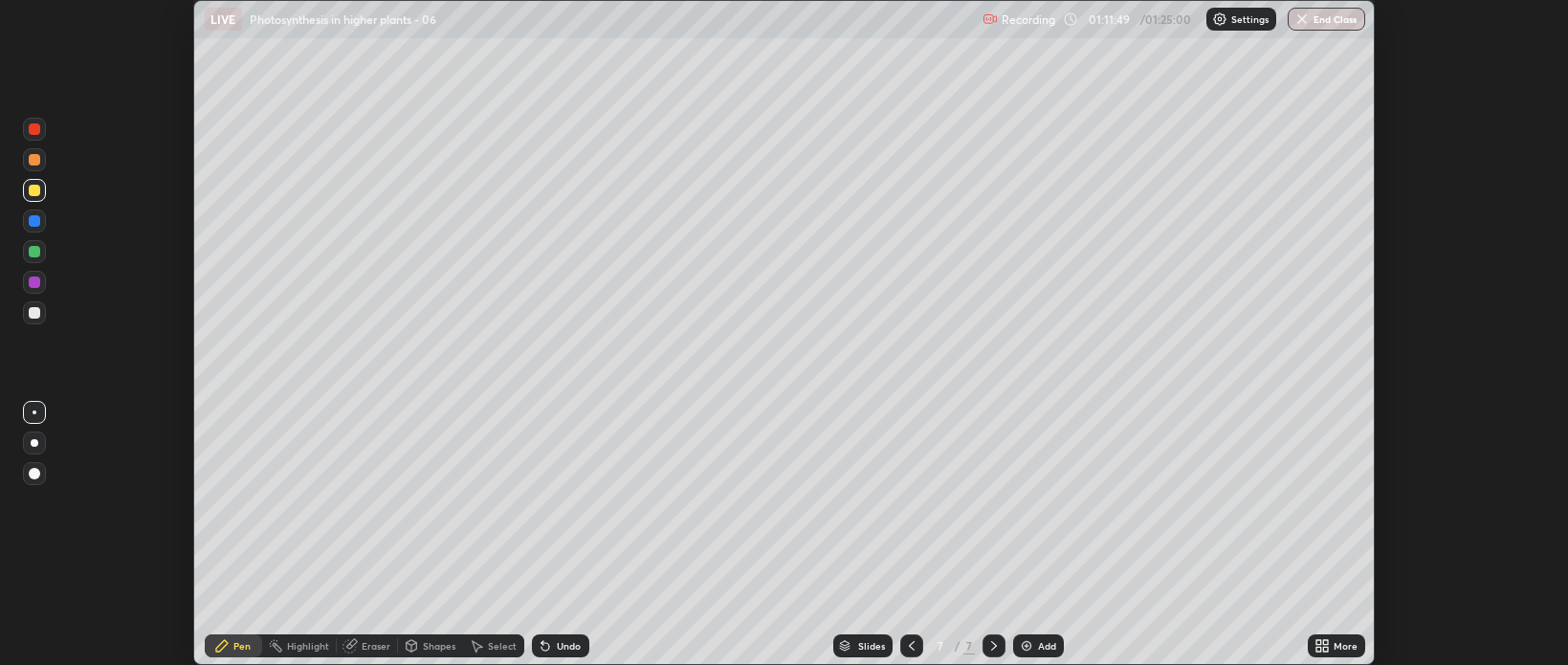
click at [34, 287] on div at bounding box center [34, 282] width 12 height 12
click at [33, 163] on div at bounding box center [34, 160] width 12 height 12
click at [34, 313] on div at bounding box center [34, 313] width 12 height 12
click at [1032, 644] on img at bounding box center [1027, 645] width 16 height 16
click at [31, 249] on div at bounding box center [34, 251] width 12 height 12
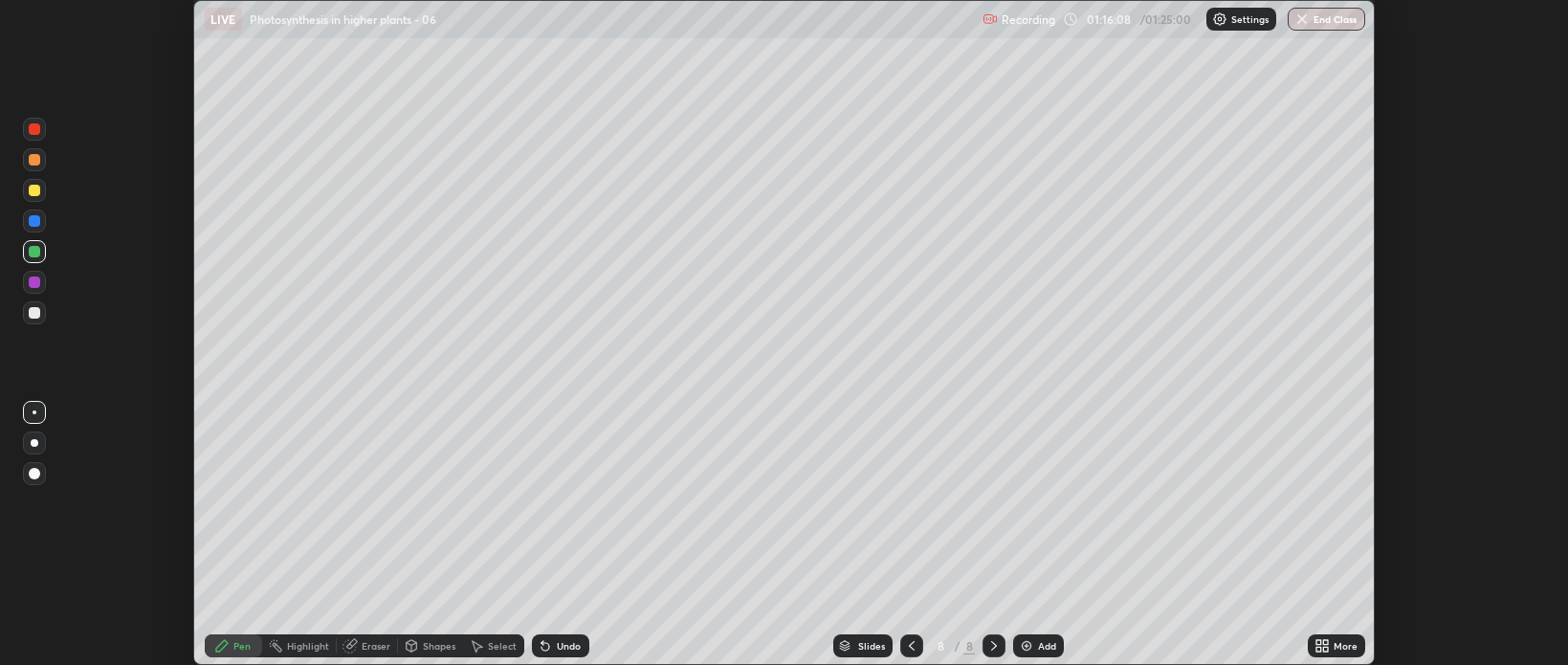
click at [364, 645] on div "Eraser" at bounding box center [375, 645] width 29 height 10
click at [227, 636] on div "Pen" at bounding box center [234, 644] width 57 height 23
click at [34, 314] on div at bounding box center [34, 313] width 12 height 12
click at [33, 281] on div at bounding box center [34, 282] width 12 height 12
click at [34, 257] on div at bounding box center [34, 251] width 12 height 12
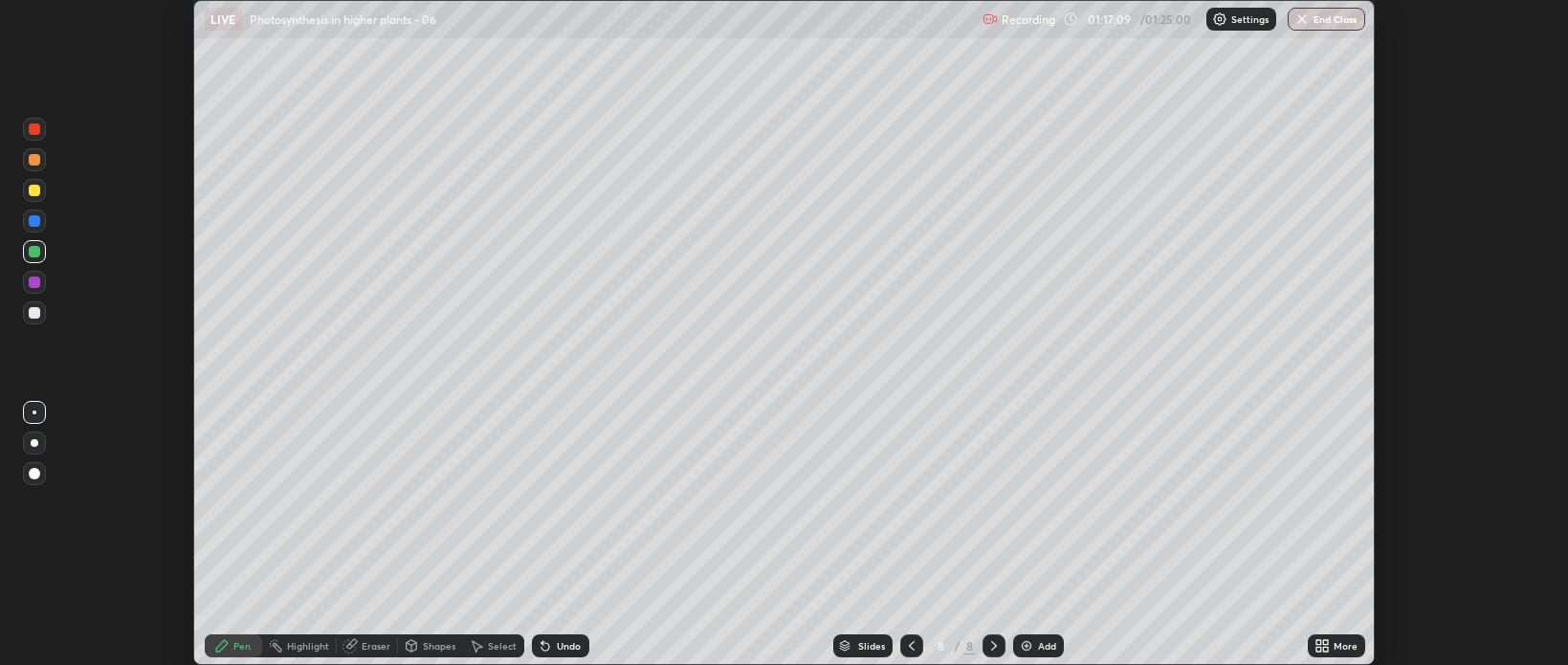
click at [33, 191] on div at bounding box center [34, 190] width 12 height 12
click at [34, 311] on div at bounding box center [34, 313] width 12 height 12
click at [36, 312] on div at bounding box center [34, 313] width 12 height 12
click at [34, 196] on div at bounding box center [34, 190] width 12 height 12
click at [34, 318] on div at bounding box center [34, 313] width 12 height 12
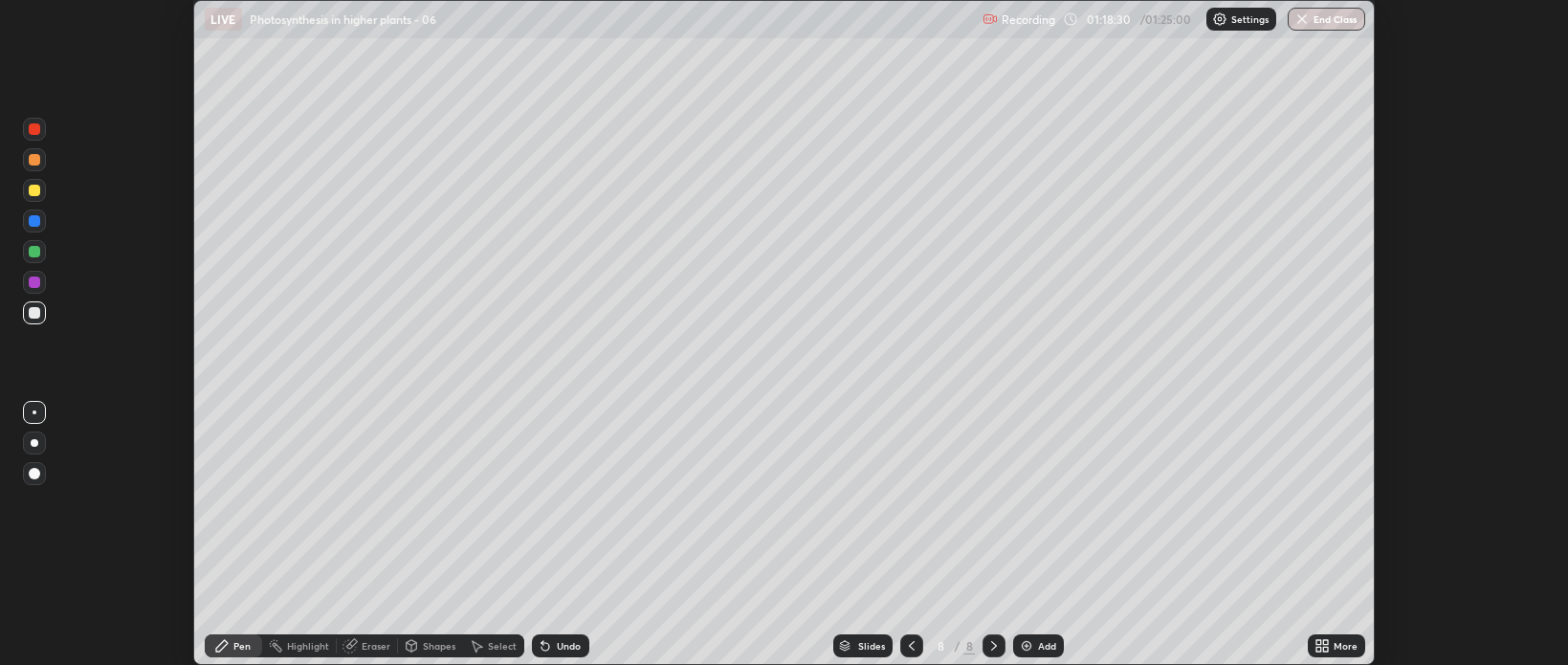
click at [31, 157] on div at bounding box center [34, 160] width 12 height 12
click at [32, 189] on div at bounding box center [34, 190] width 12 height 12
click at [27, 157] on div at bounding box center [34, 159] width 23 height 23
click at [29, 192] on div at bounding box center [34, 190] width 12 height 12
click at [31, 313] on div at bounding box center [34, 313] width 12 height 12
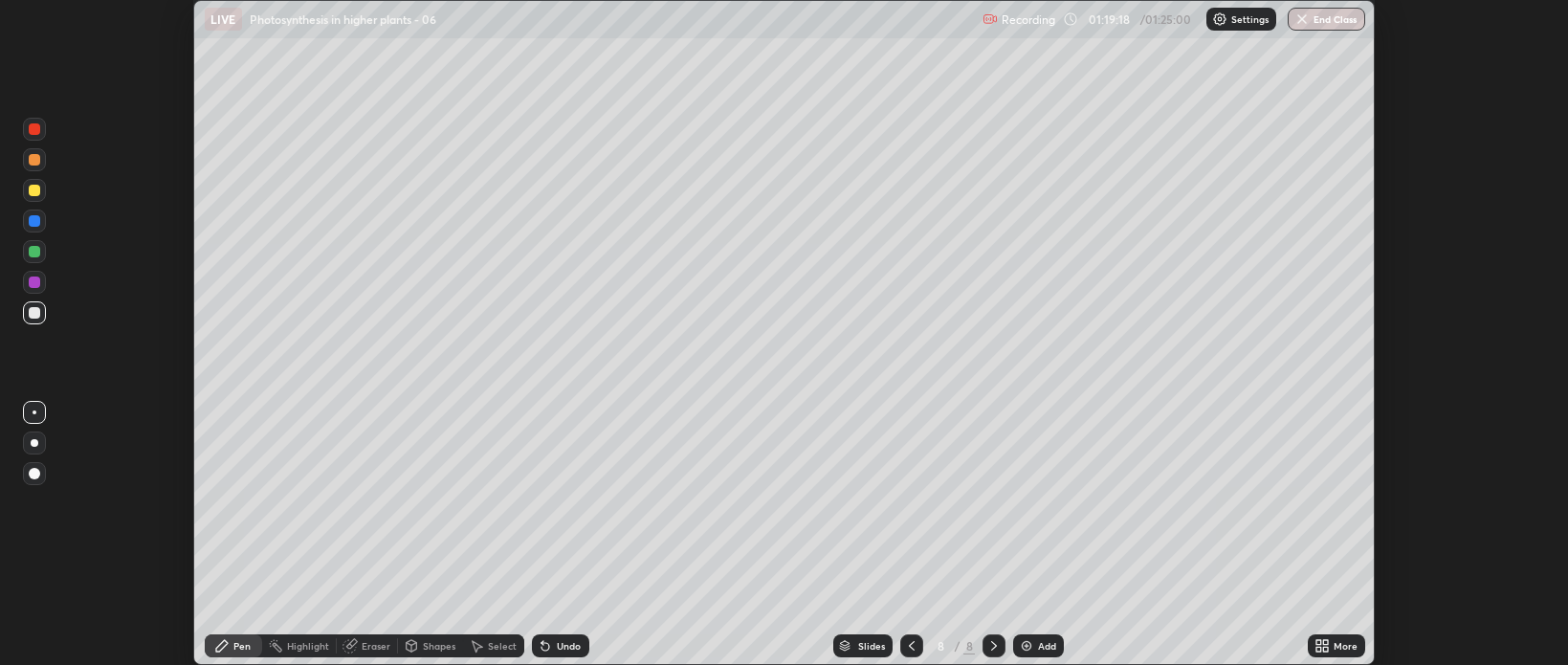
click at [33, 185] on div at bounding box center [34, 190] width 12 height 12
click at [33, 250] on div at bounding box center [34, 251] width 12 height 12
click at [37, 156] on div at bounding box center [34, 160] width 12 height 12
click at [36, 188] on div at bounding box center [34, 190] width 12 height 12
click at [32, 310] on div at bounding box center [34, 313] width 12 height 12
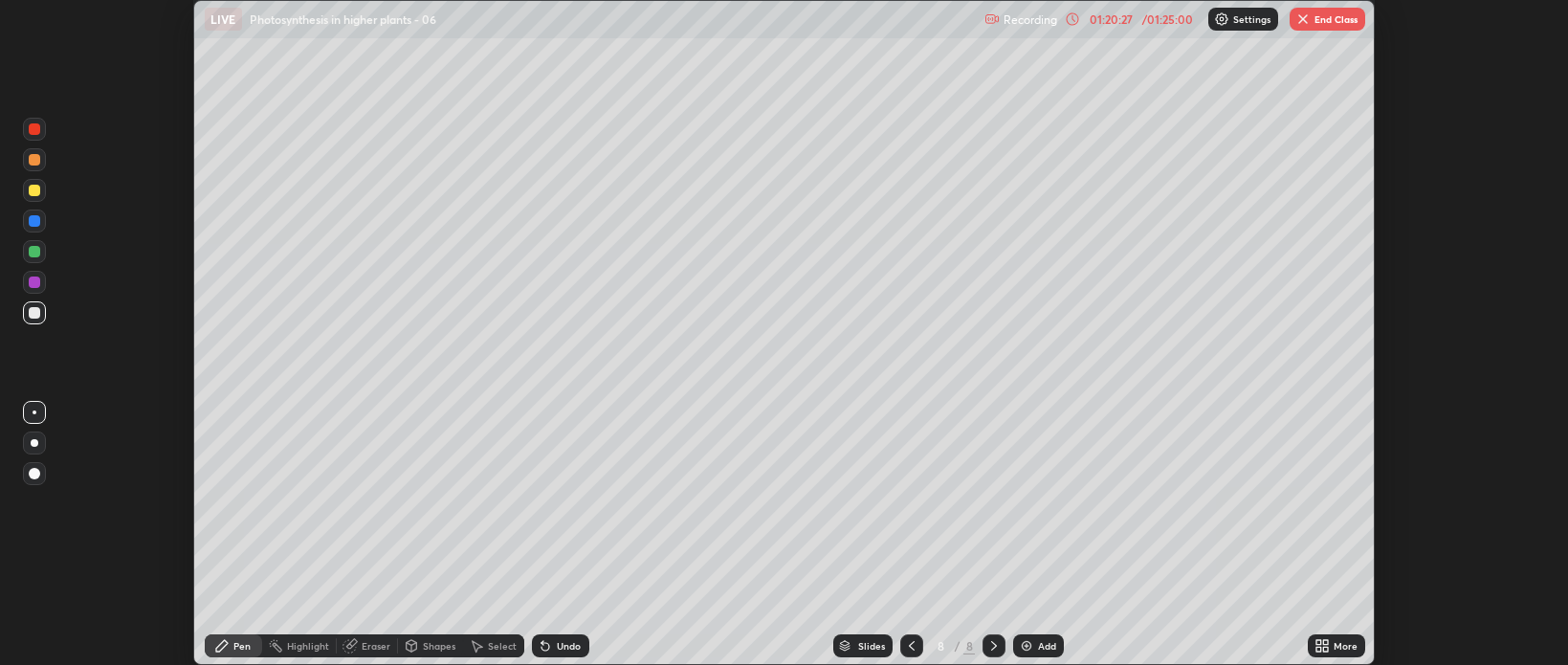
click at [29, 186] on div at bounding box center [34, 190] width 12 height 12
click at [29, 313] on div at bounding box center [34, 313] width 12 height 12
click at [1075, 17] on icon at bounding box center [1072, 20] width 16 height 16
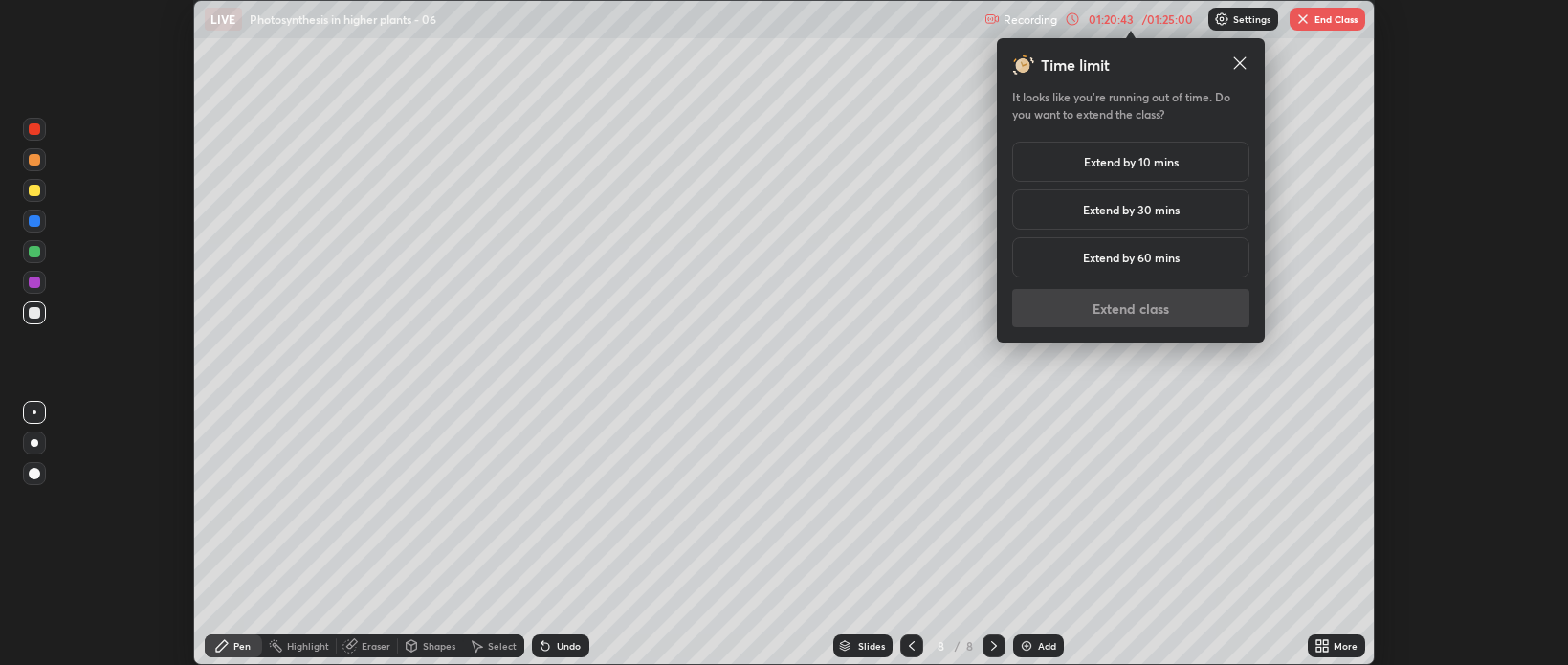
click at [1136, 162] on h5 "Extend by 10 mins" at bounding box center [1131, 161] width 95 height 17
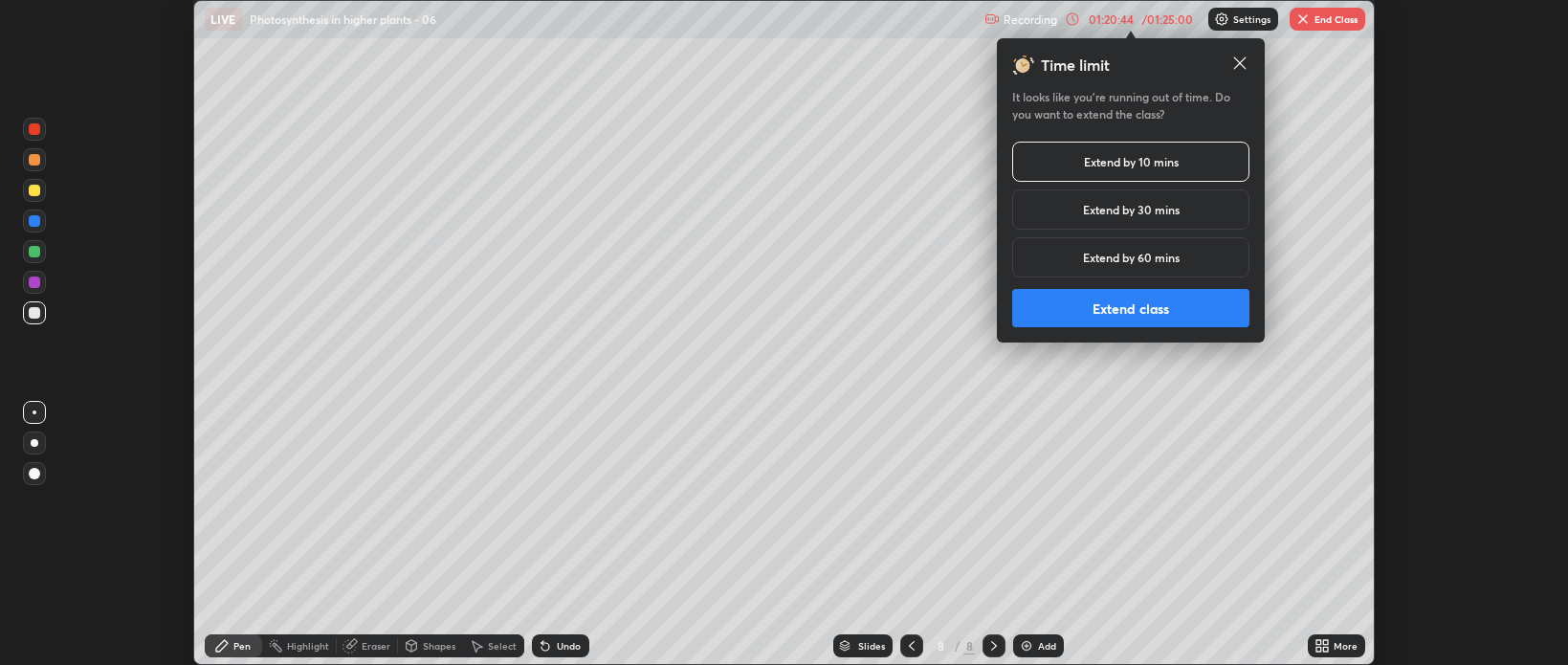
click at [1131, 301] on button "Extend class" at bounding box center [1130, 307] width 238 height 38
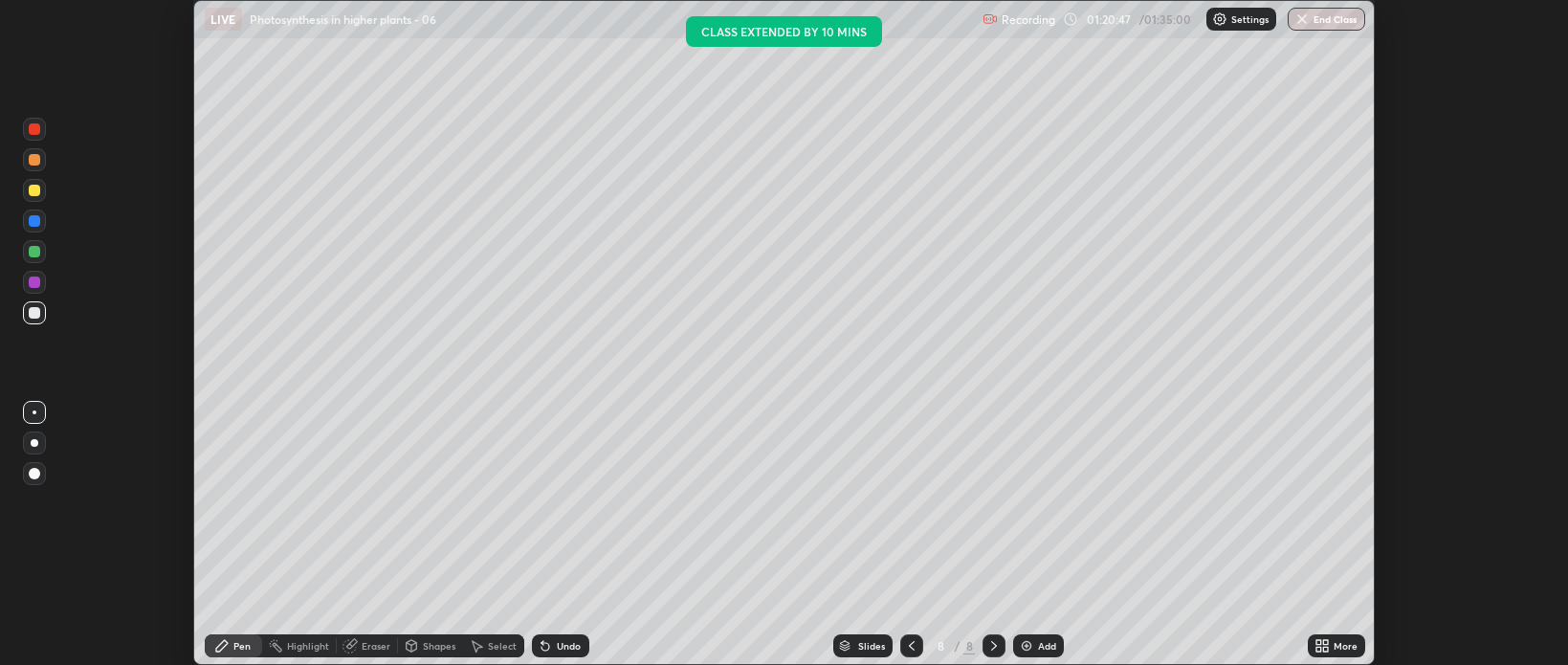
click at [36, 186] on div at bounding box center [34, 190] width 12 height 12
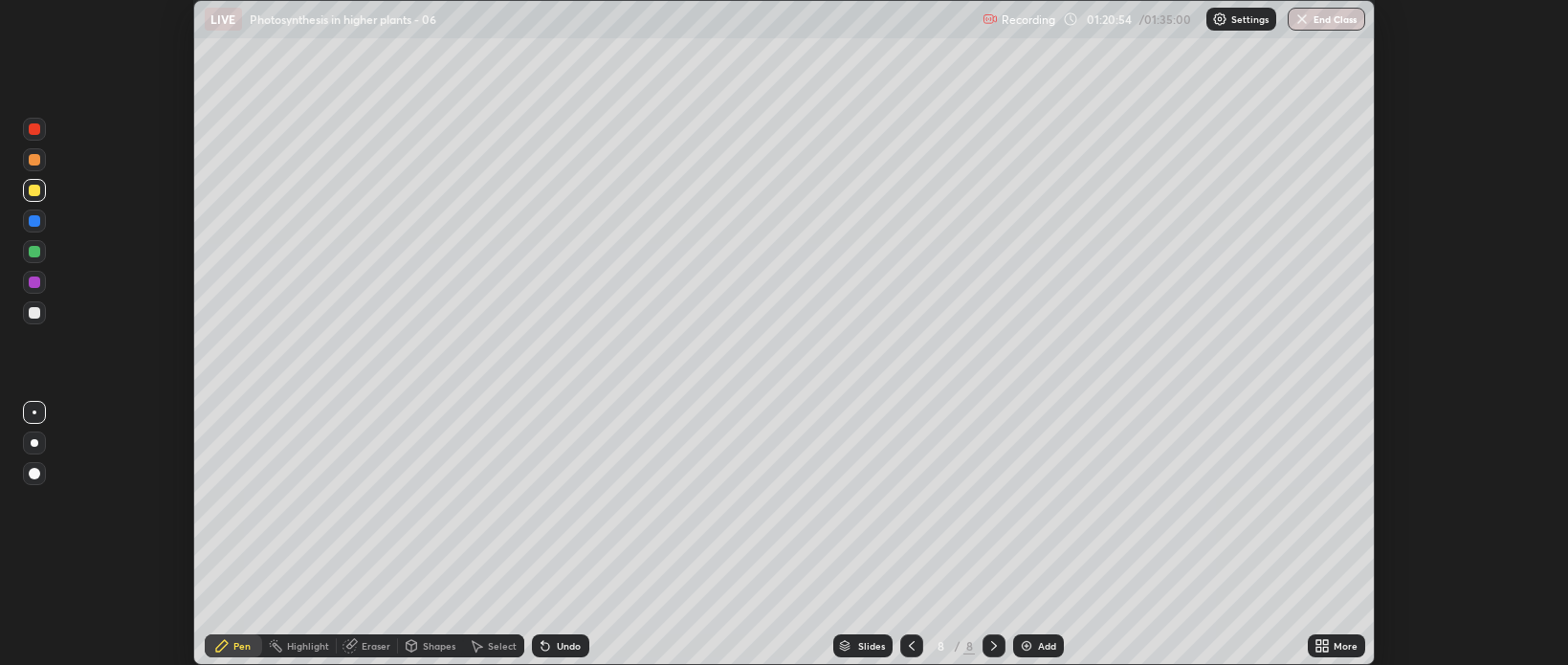
click at [30, 315] on div at bounding box center [34, 313] width 12 height 12
click at [35, 165] on div at bounding box center [34, 160] width 12 height 12
click at [33, 192] on div at bounding box center [34, 190] width 12 height 12
